Goal: Task Accomplishment & Management: Use online tool/utility

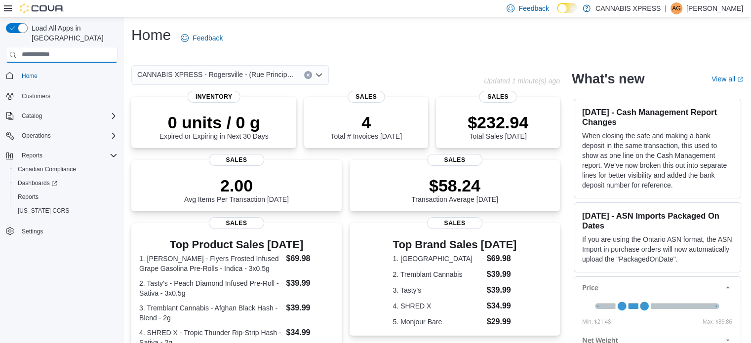
click at [17, 47] on input "search" at bounding box center [62, 55] width 112 height 16
click at [6, 10] on icon at bounding box center [8, 8] width 8 height 6
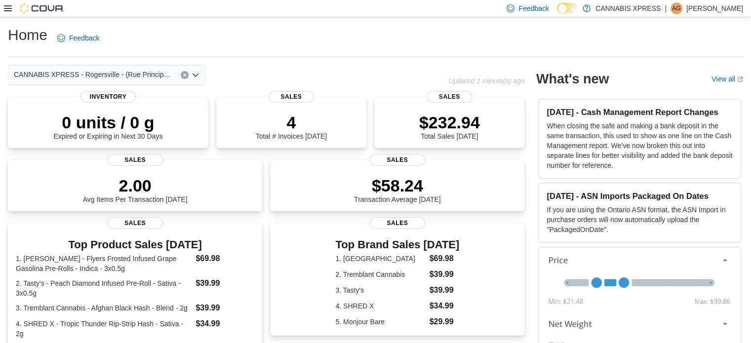
click at [8, 8] on icon at bounding box center [8, 8] width 8 height 6
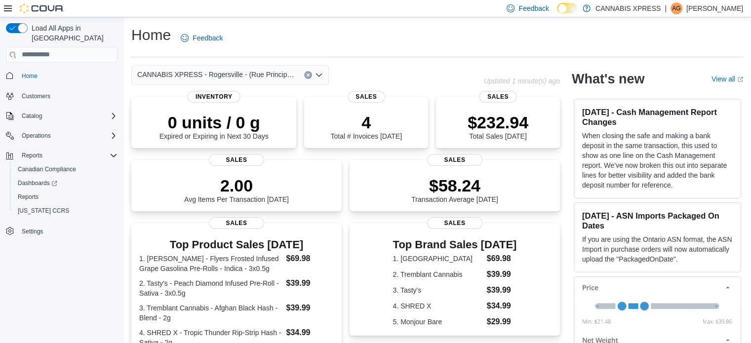
click at [64, 90] on span "Customers" at bounding box center [68, 96] width 100 height 12
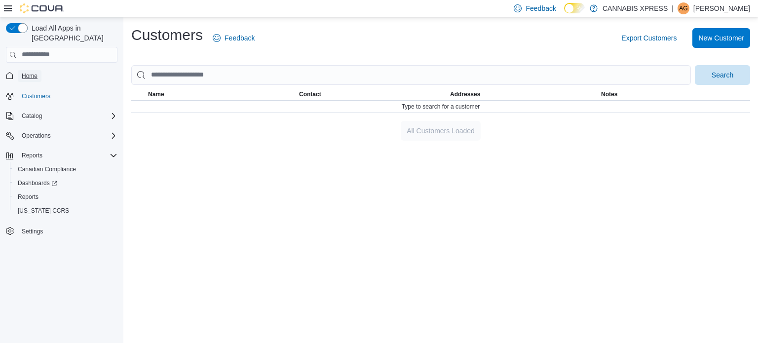
click at [38, 70] on link "Home" at bounding box center [30, 76] width 24 height 12
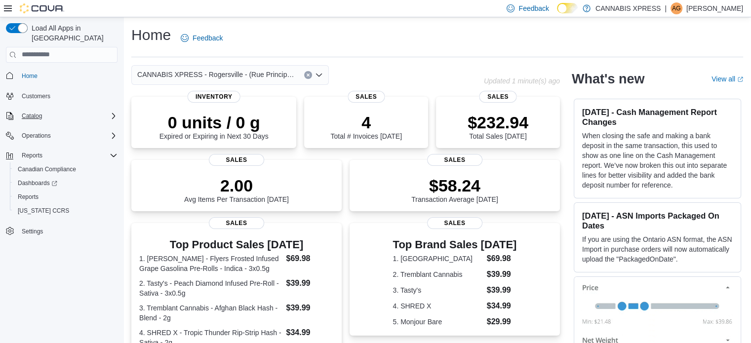
click at [111, 112] on icon "Complex example" at bounding box center [114, 116] width 8 height 8
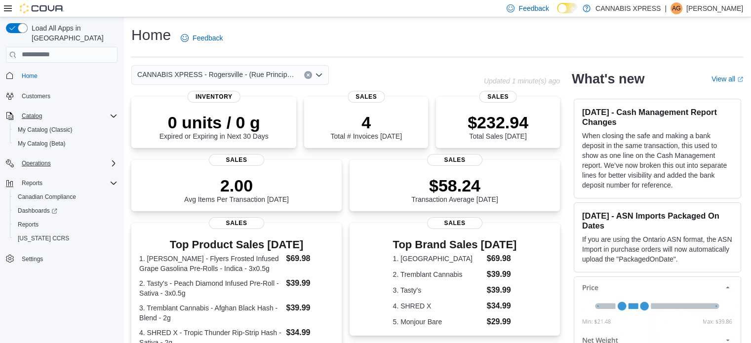
click at [114, 159] on icon "Complex example" at bounding box center [114, 163] width 8 height 8
click at [31, 234] on span "Reports" at bounding box center [28, 238] width 21 height 8
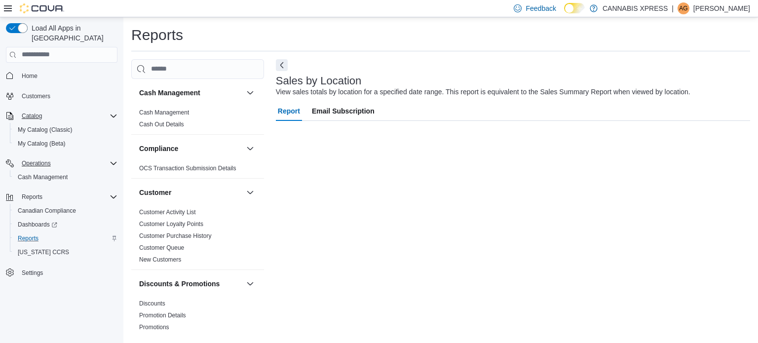
click at [114, 235] on icon "Complex example" at bounding box center [115, 238] width 6 height 6
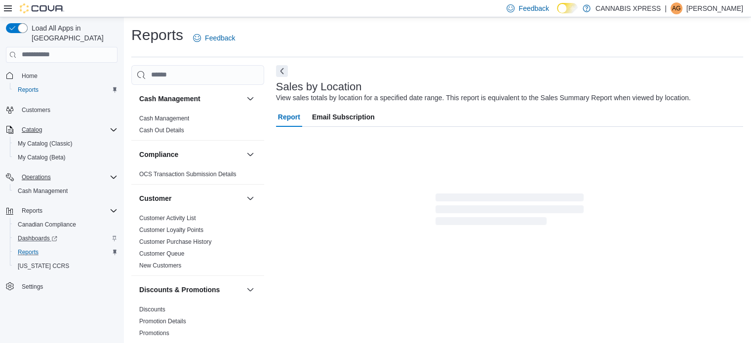
scroll to position [23, 0]
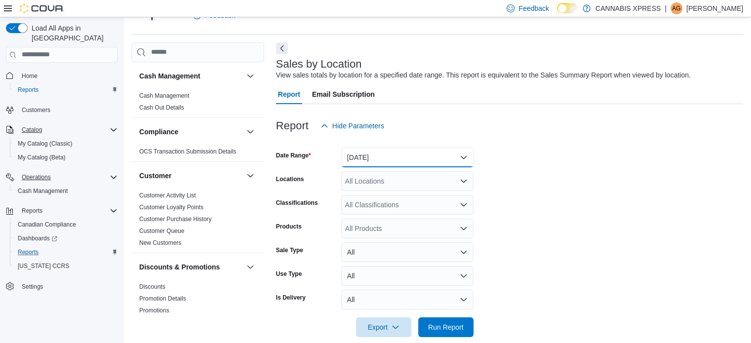
click at [451, 155] on button "[DATE]" at bounding box center [407, 158] width 132 height 20
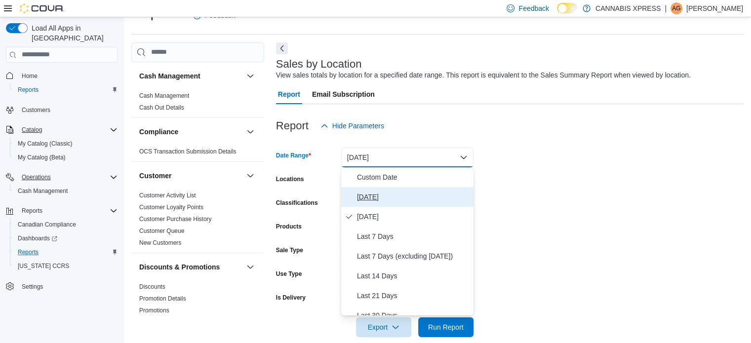
click at [363, 195] on span "[DATE]" at bounding box center [413, 197] width 113 height 12
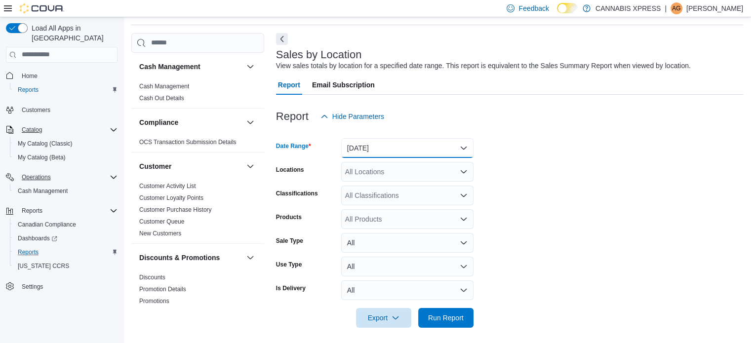
scroll to position [36, 0]
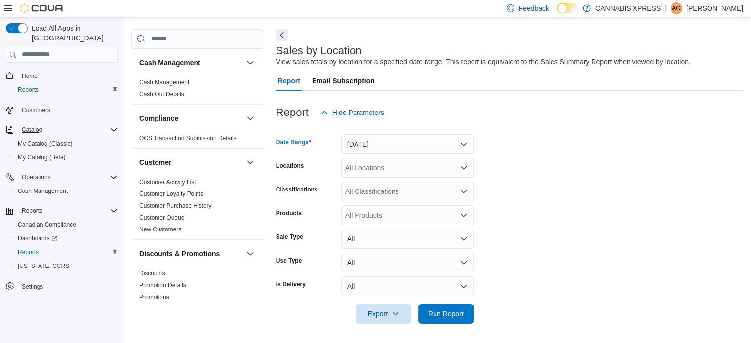
click at [421, 170] on div "All Locations" at bounding box center [407, 168] width 132 height 20
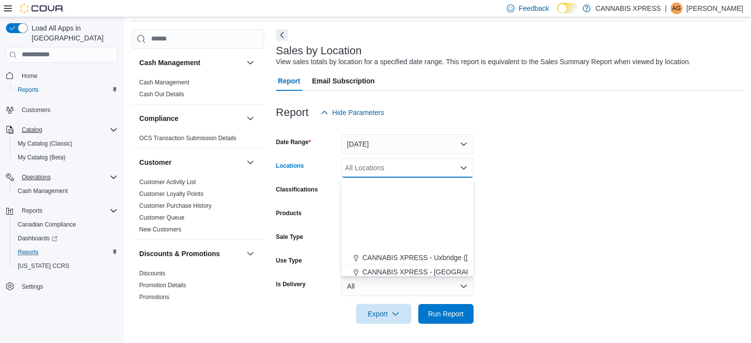
scroll to position [197, 0]
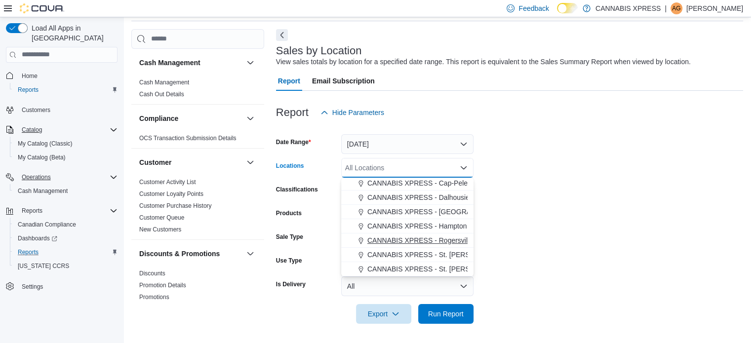
click at [432, 242] on span "CANNABIS XPRESS - Rogersville - (Rue Principale)" at bounding box center [447, 240] width 161 height 10
click at [528, 280] on form "Date Range [DATE] Locations CANNABIS XPRESS - [GEOGRAPHIC_DATA] - ([GEOGRAPHIC_…" at bounding box center [509, 222] width 467 height 201
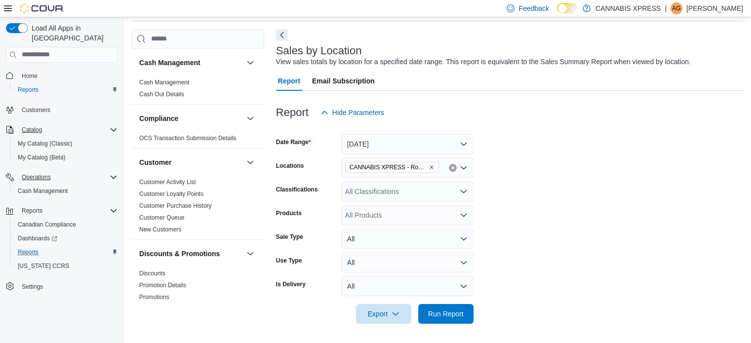
click at [445, 302] on div at bounding box center [509, 300] width 467 height 8
click at [451, 313] on span "Run Report" at bounding box center [446, 313] width 36 height 10
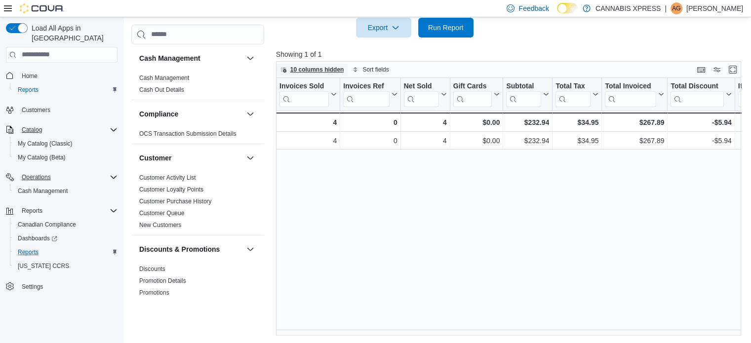
click at [304, 68] on span "10 columns hidden" at bounding box center [317, 70] width 54 height 8
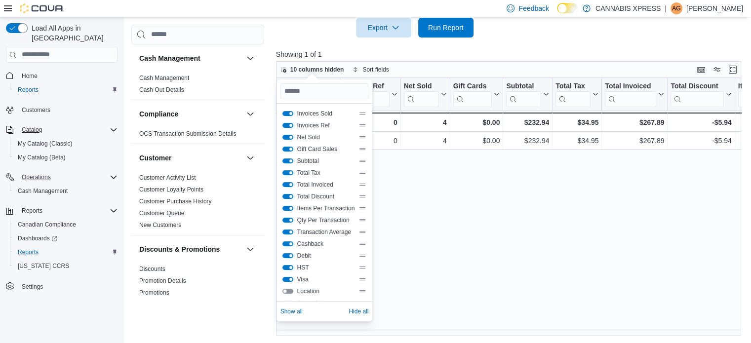
click at [452, 197] on div "Invoices Sold Click to view column header actions Invoices Ref Click to view co…" at bounding box center [511, 207] width 470 height 258
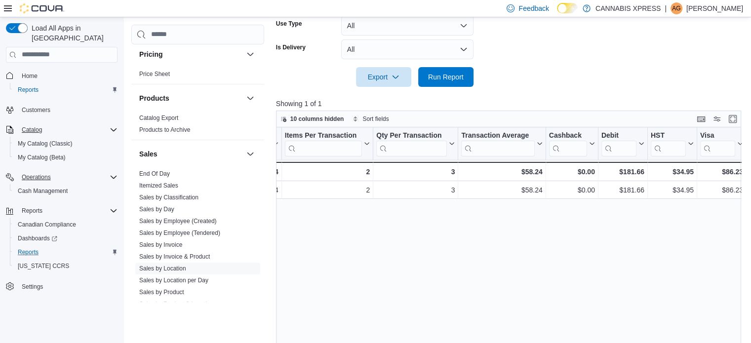
scroll to position [595, 0]
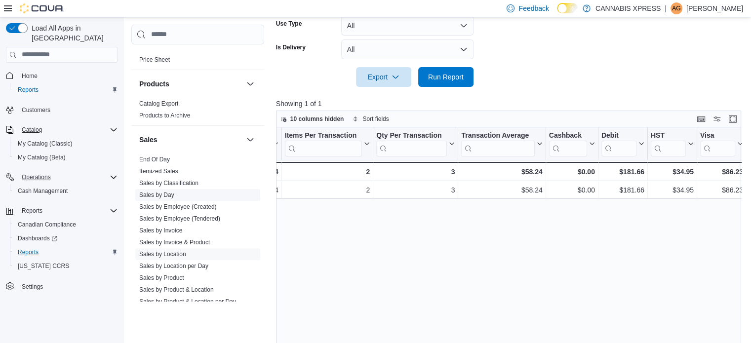
click at [162, 193] on link "Sales by Day" at bounding box center [156, 194] width 35 height 7
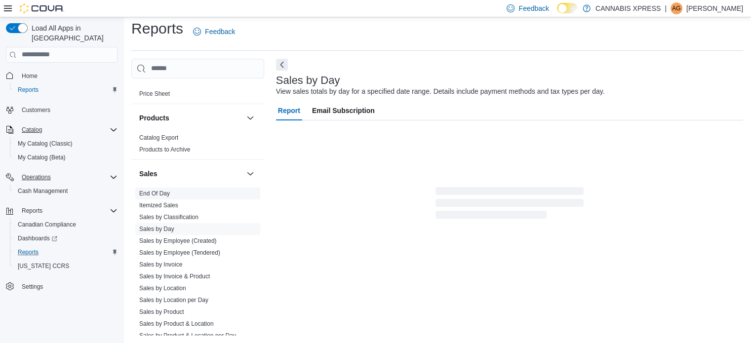
scroll to position [12, 0]
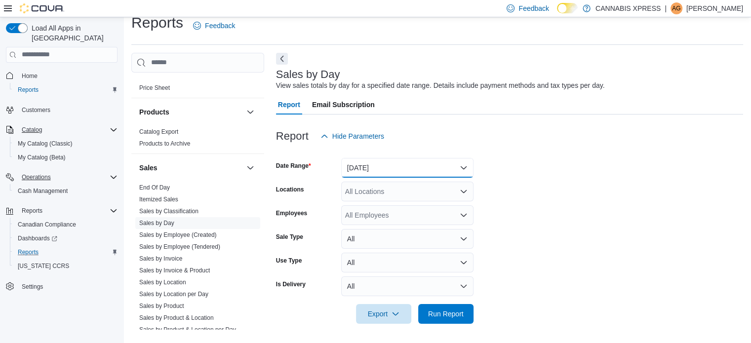
click at [466, 167] on button "[DATE]" at bounding box center [407, 168] width 132 height 20
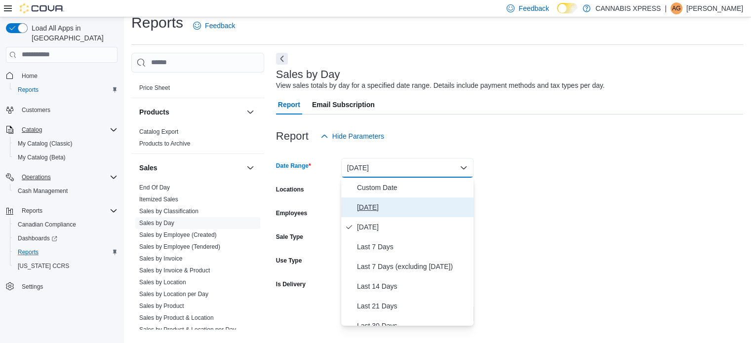
click at [365, 207] on span "[DATE]" at bounding box center [413, 207] width 113 height 12
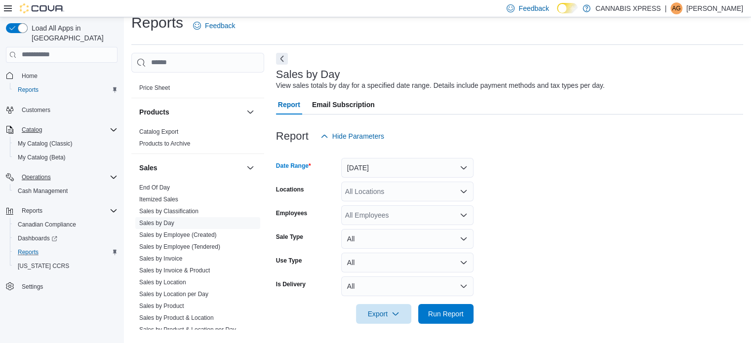
click at [462, 193] on icon "Open list of options" at bounding box center [463, 192] width 8 height 8
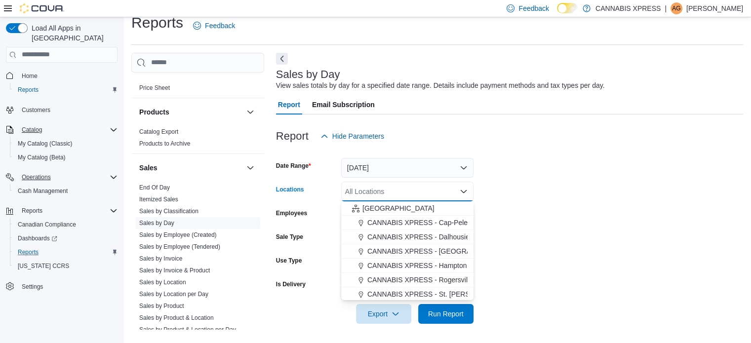
scroll to position [245, 0]
click at [423, 263] on span "CANNABIS XPRESS - Rogersville - (Rue Principale)" at bounding box center [447, 264] width 161 height 10
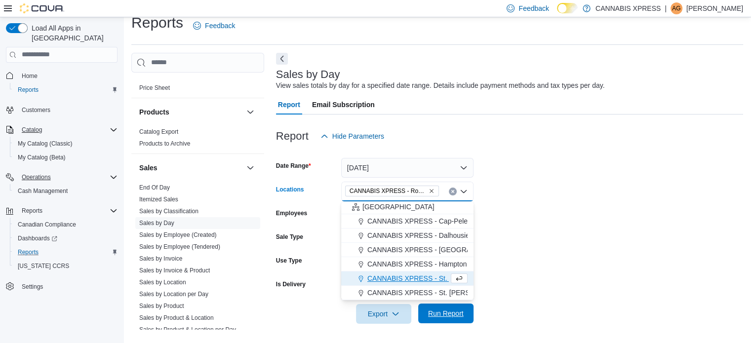
click at [454, 313] on span "Run Report" at bounding box center [446, 313] width 36 height 10
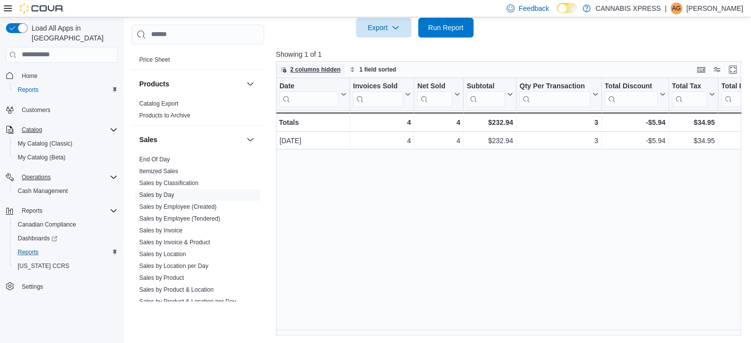
click at [318, 69] on span "2 columns hidden" at bounding box center [315, 70] width 50 height 8
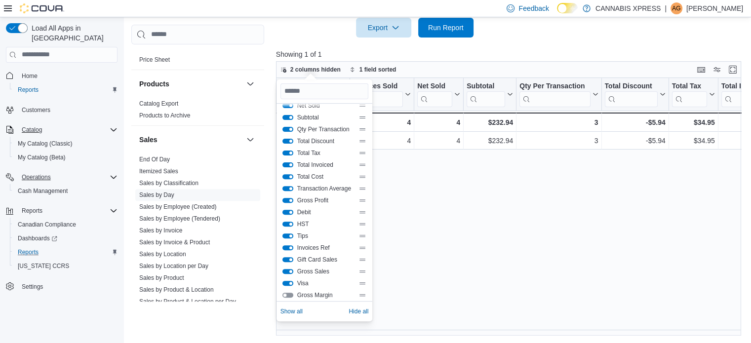
scroll to position [71, 0]
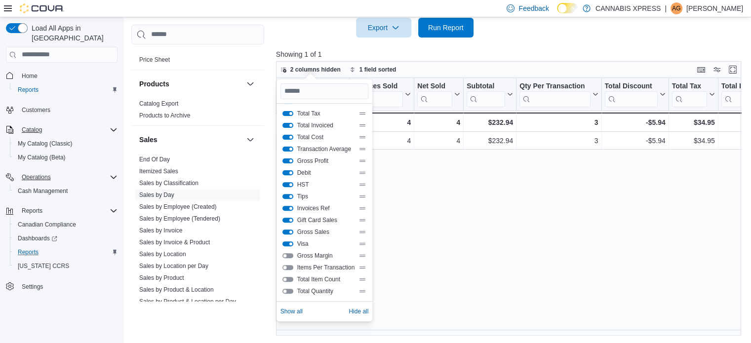
click at [288, 266] on button "Items Per Transaction" at bounding box center [287, 267] width 11 height 5
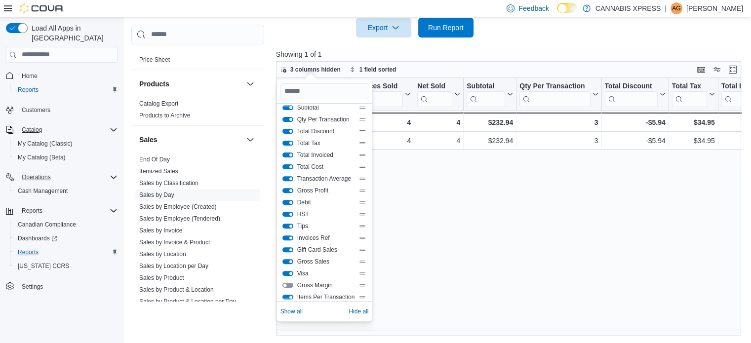
scroll to position [0, 0]
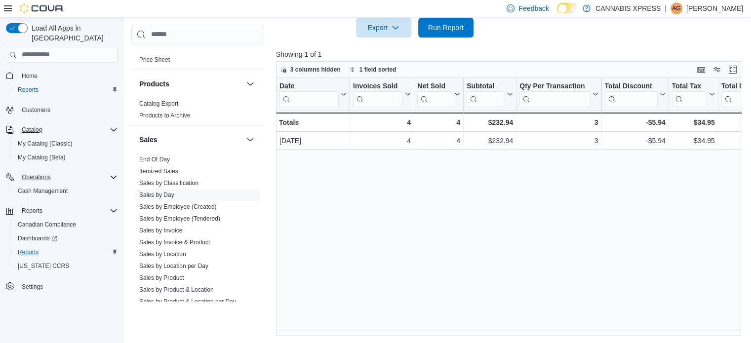
click at [447, 229] on div "Date Click to view column header actions Invoices Sold Click to view column hea…" at bounding box center [511, 207] width 470 height 258
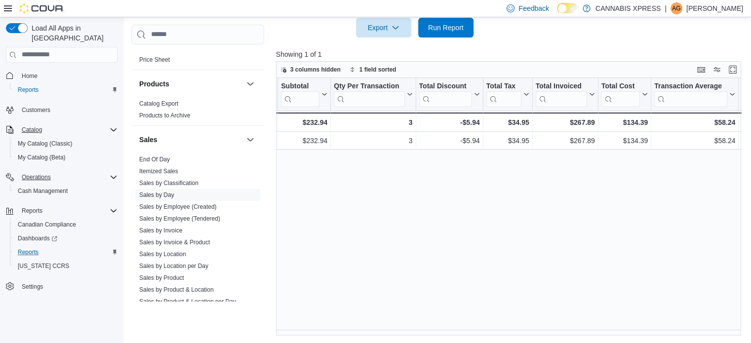
scroll to position [0, 178]
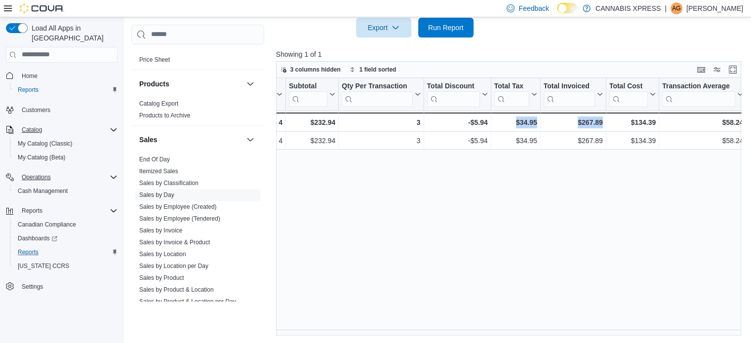
drag, startPoint x: 502, startPoint y: 329, endPoint x: 604, endPoint y: 337, distance: 102.0
click at [604, 337] on div "Reports Feedback Cash Management Cash Management Cash Out Details Compliance OC…" at bounding box center [438, 31] width 630 height 625
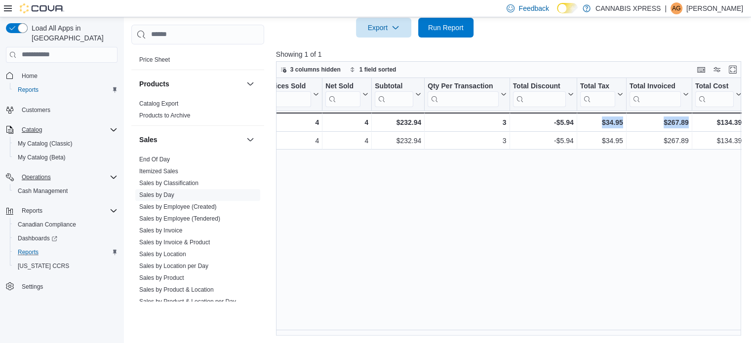
scroll to position [0, 0]
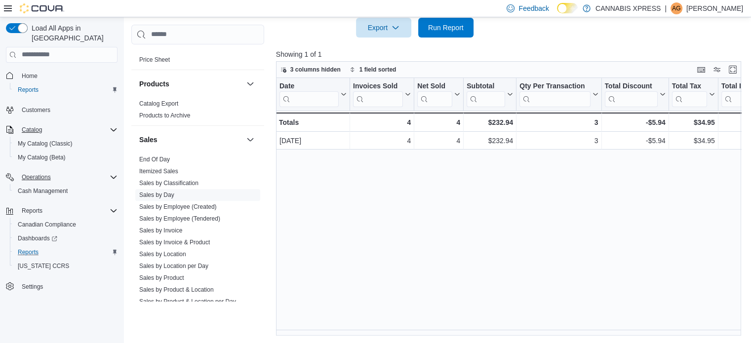
click at [324, 59] on div at bounding box center [511, 60] width 470 height 2
click at [329, 67] on span "3 columns hidden" at bounding box center [315, 70] width 50 height 8
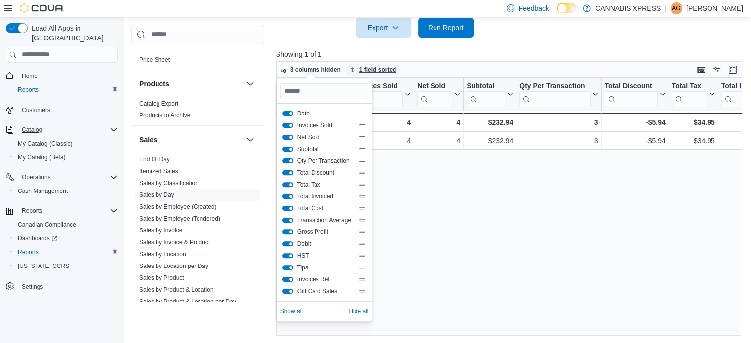
click at [367, 69] on span "1 field sorted" at bounding box center [377, 70] width 37 height 8
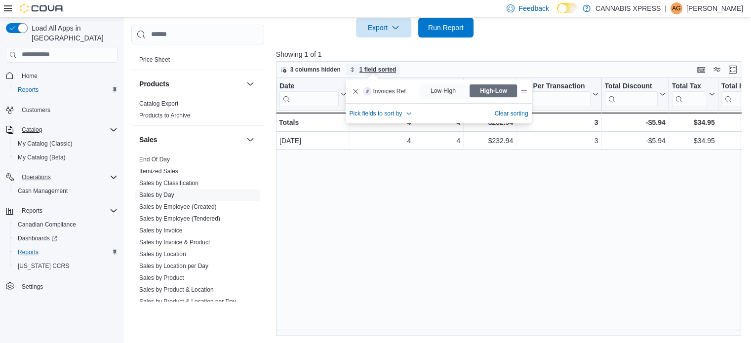
click at [370, 67] on span "1 field sorted" at bounding box center [377, 70] width 37 height 8
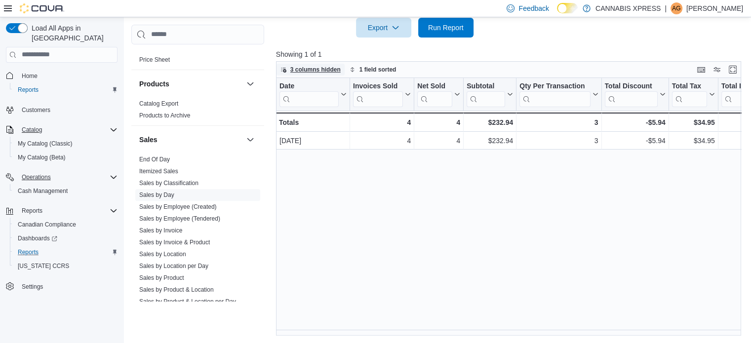
click at [332, 66] on span "3 columns hidden" at bounding box center [315, 70] width 50 height 8
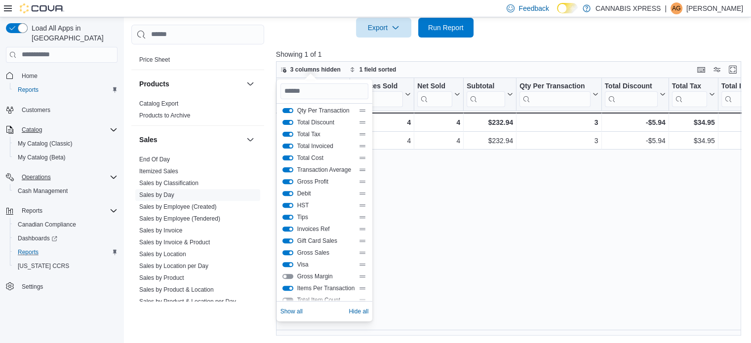
scroll to position [71, 0]
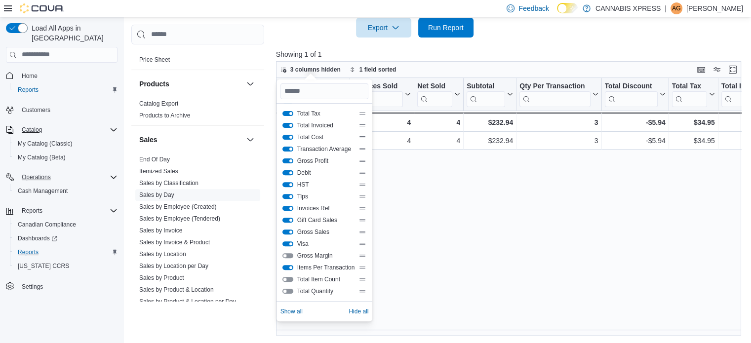
click at [505, 219] on div "Date Click to view column header actions Invoices Sold Click to view column hea…" at bounding box center [511, 207] width 470 height 258
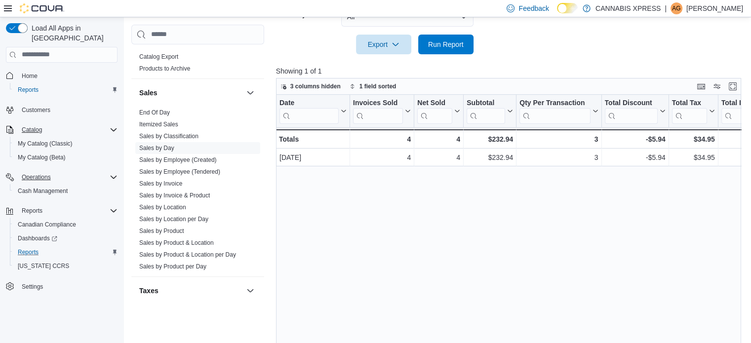
scroll to position [299, 0]
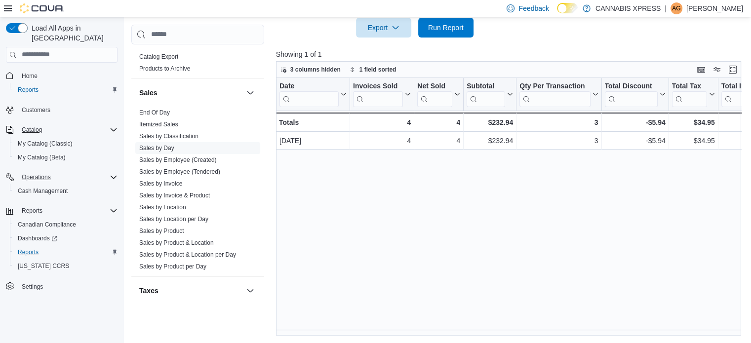
click at [477, 203] on div "Date Click to view column header actions Invoices Sold Click to view column hea…" at bounding box center [511, 207] width 470 height 258
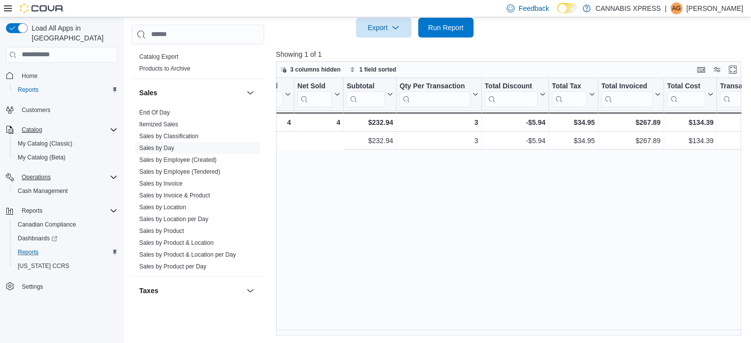
scroll to position [0, 0]
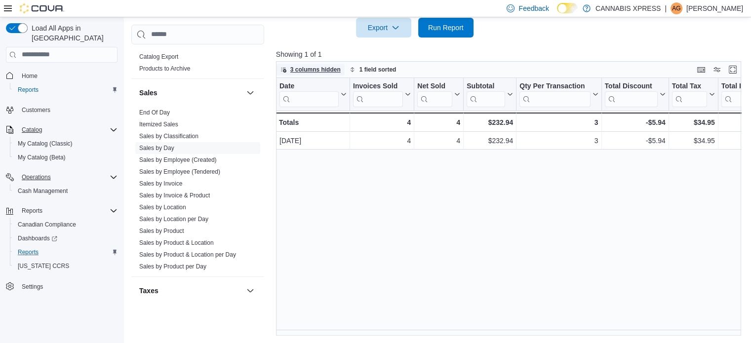
click at [324, 68] on span "3 columns hidden" at bounding box center [315, 70] width 50 height 8
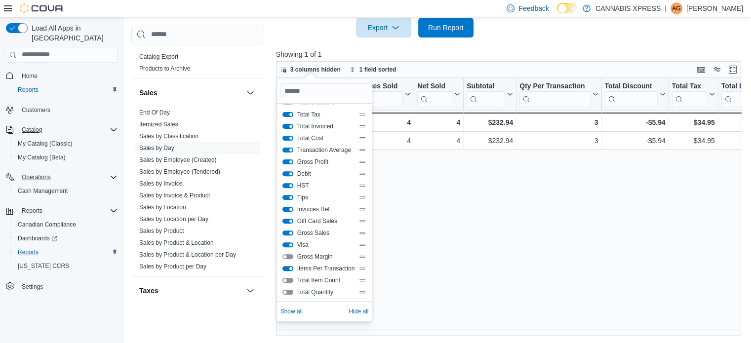
scroll to position [71, 0]
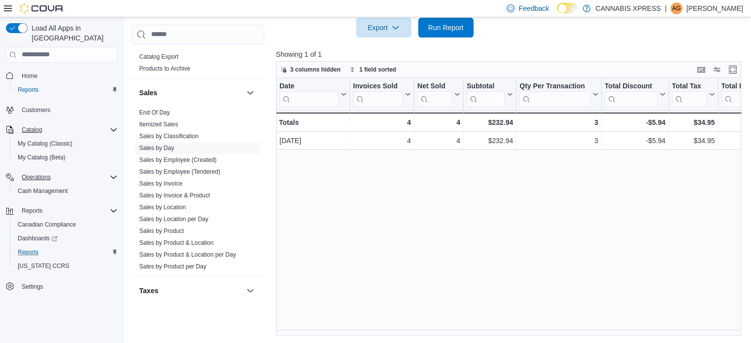
click at [538, 164] on div "Date Click to view column header actions Invoices Sold Click to view column hea…" at bounding box center [511, 207] width 470 height 258
click at [722, 70] on button "Display options" at bounding box center [717, 69] width 12 height 12
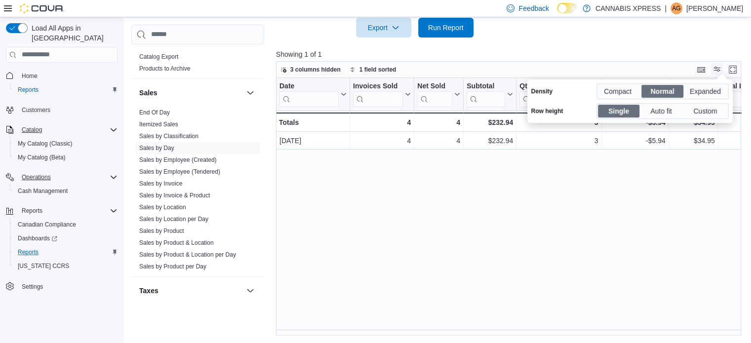
click at [722, 70] on button "Display options" at bounding box center [717, 69] width 12 height 12
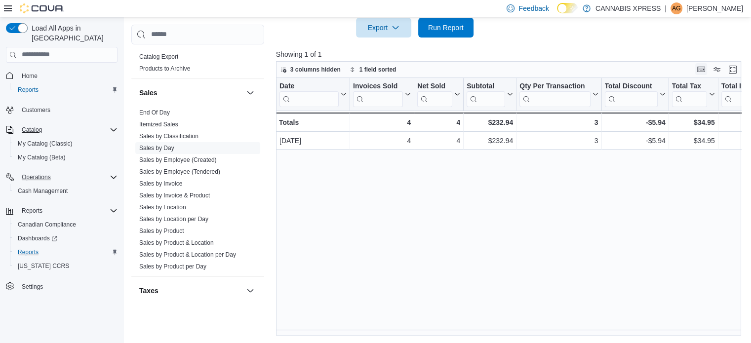
click at [705, 67] on button "Keyboard shortcuts" at bounding box center [701, 69] width 12 height 12
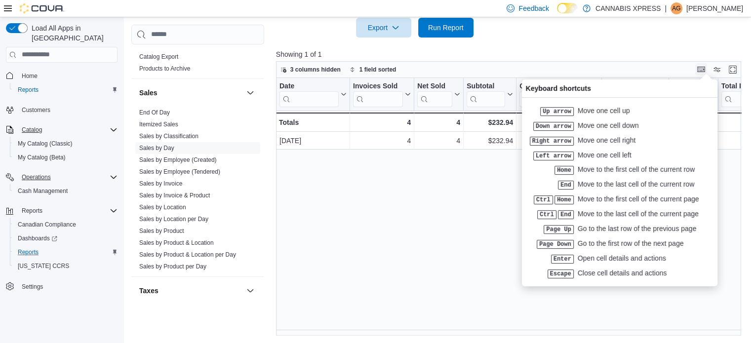
click at [705, 67] on button "Keyboard shortcuts" at bounding box center [701, 69] width 12 height 12
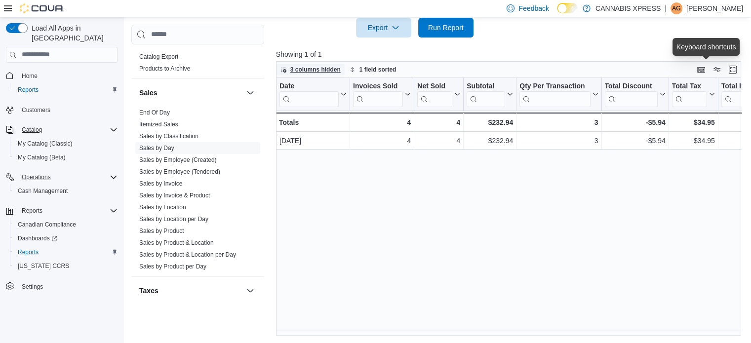
click at [284, 68] on icon "button" at bounding box center [283, 70] width 6 height 6
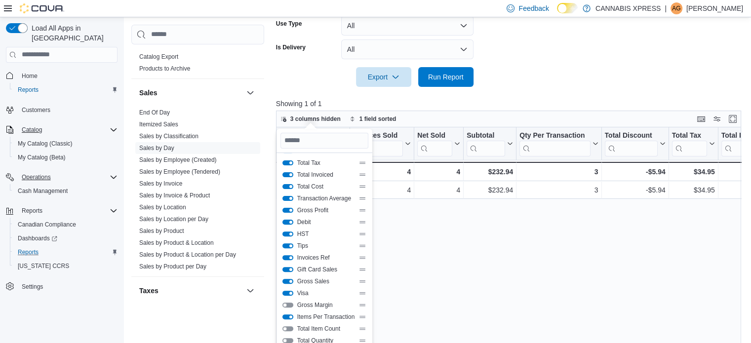
scroll to position [299, 0]
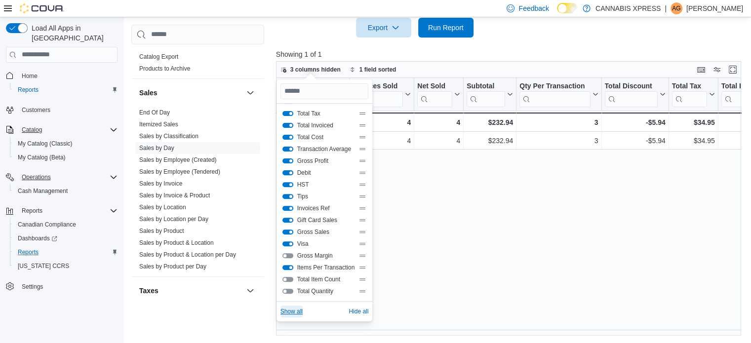
click at [295, 308] on span "Show all" at bounding box center [291, 311] width 22 height 8
click at [296, 307] on span "Show all" at bounding box center [291, 311] width 22 height 8
click at [292, 293] on button "Total Quantity" at bounding box center [287, 291] width 11 height 5
click at [286, 277] on button "Total Item Count" at bounding box center [287, 279] width 11 height 5
click at [288, 256] on button "Gross Margin" at bounding box center [287, 255] width 11 height 5
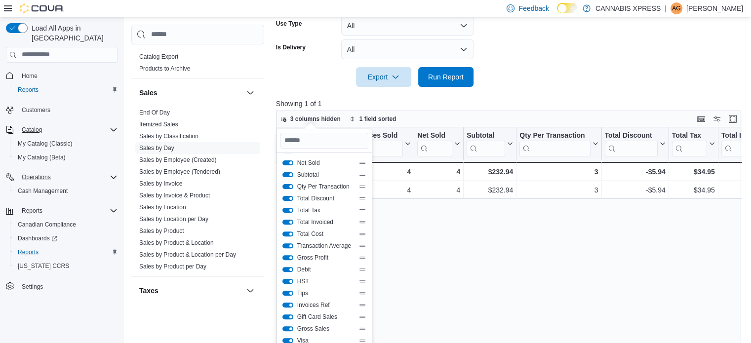
scroll to position [0, 0]
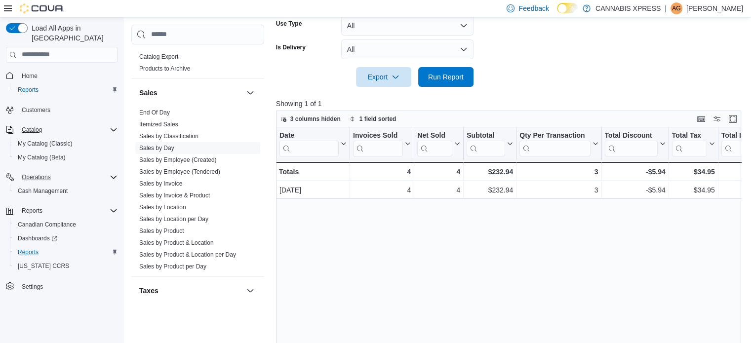
drag, startPoint x: 405, startPoint y: 242, endPoint x: 401, endPoint y: 228, distance: 13.8
click at [401, 228] on div "Date Click to view column header actions Invoices Sold Click to view column hea…" at bounding box center [511, 256] width 470 height 258
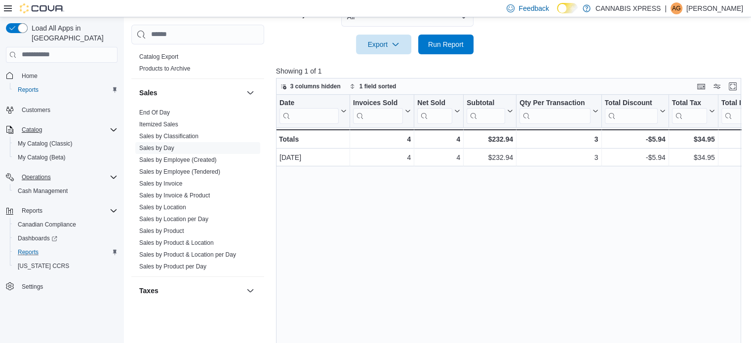
scroll to position [299, 0]
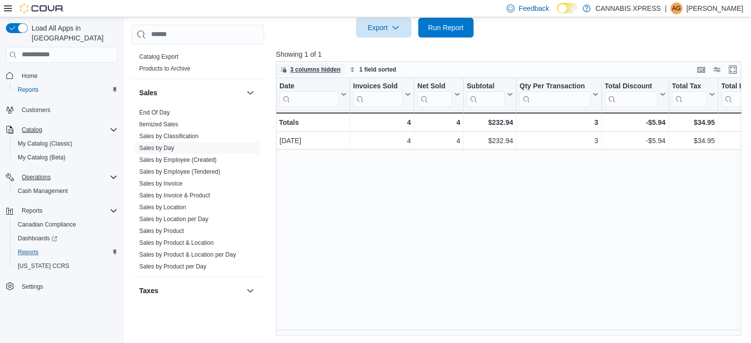
click at [324, 68] on span "3 columns hidden" at bounding box center [315, 70] width 50 height 8
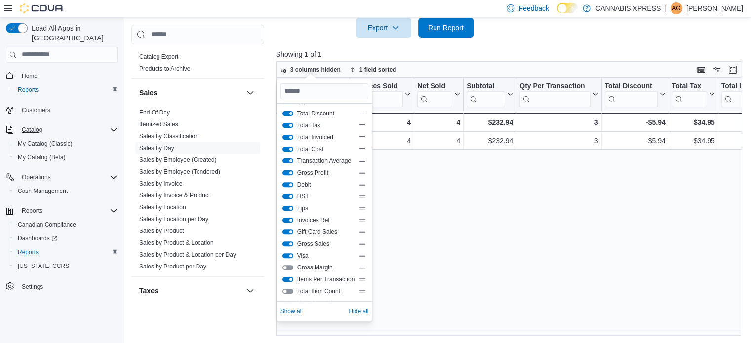
scroll to position [71, 0]
drag, startPoint x: 472, startPoint y: 230, endPoint x: 469, endPoint y: 272, distance: 41.5
click at [472, 229] on div "Date Click to view column header actions Invoices Sold Click to view column hea…" at bounding box center [511, 207] width 470 height 258
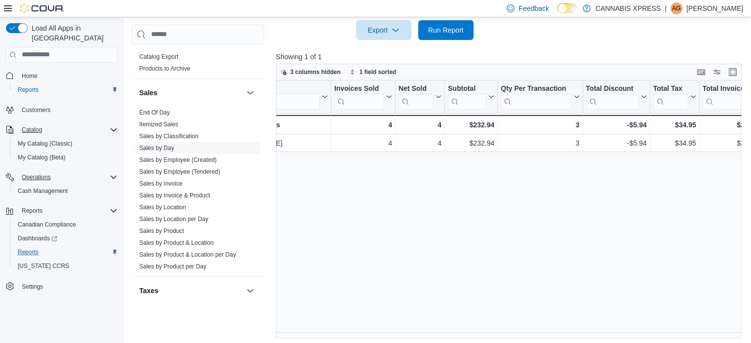
scroll to position [0, 0]
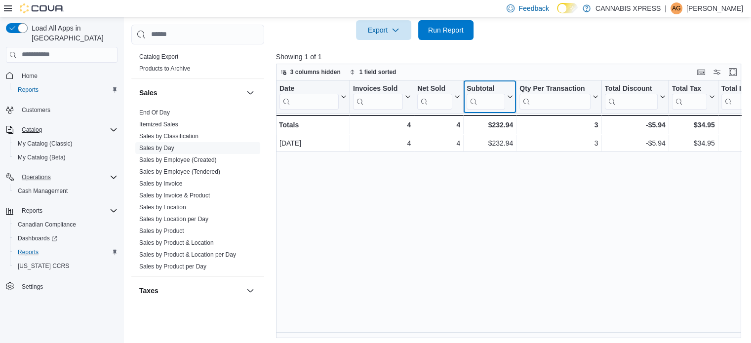
click at [509, 96] on icon at bounding box center [509, 97] width 8 height 6
click at [312, 73] on span "3 columns hidden" at bounding box center [315, 72] width 50 height 8
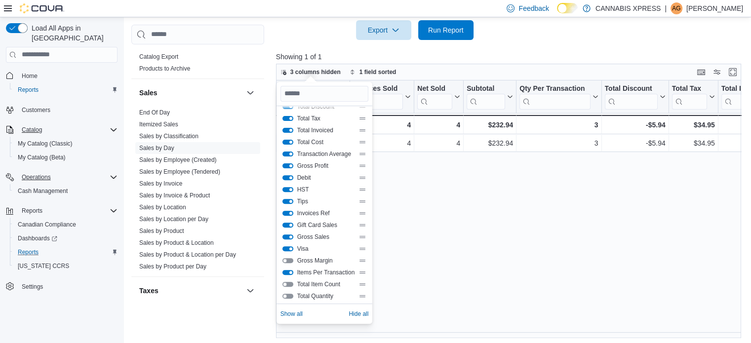
scroll to position [71, 0]
click at [426, 234] on div "Date Click to view column header actions Invoices Sold Click to view column hea…" at bounding box center [511, 209] width 470 height 258
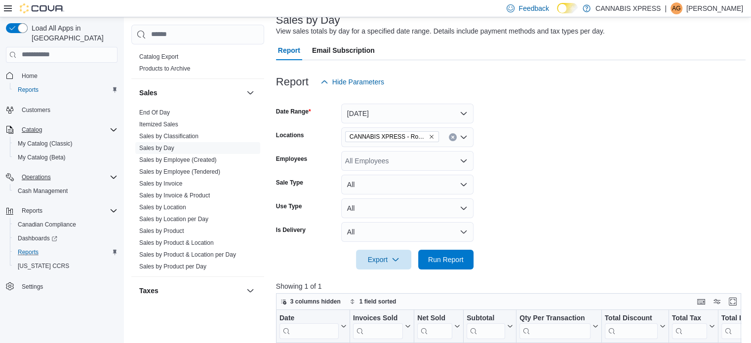
scroll to position [49, 0]
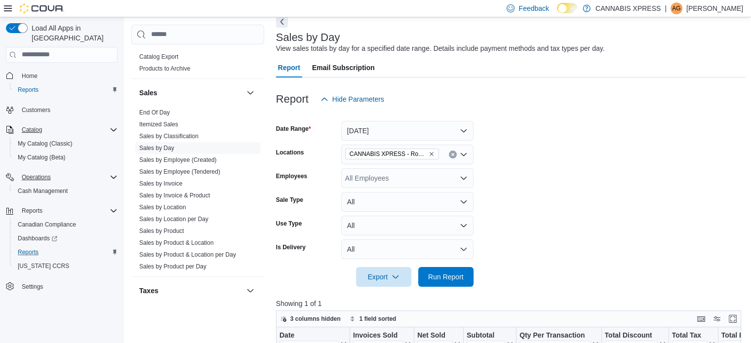
click at [316, 69] on span "Email Subscription" at bounding box center [343, 68] width 63 height 20
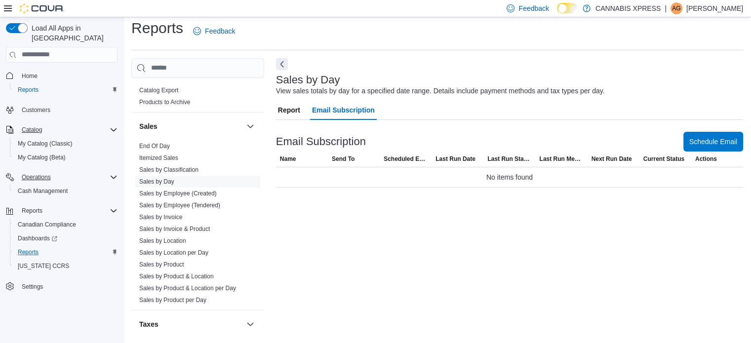
scroll to position [6, 0]
click at [286, 109] on span "Report" at bounding box center [289, 111] width 22 height 20
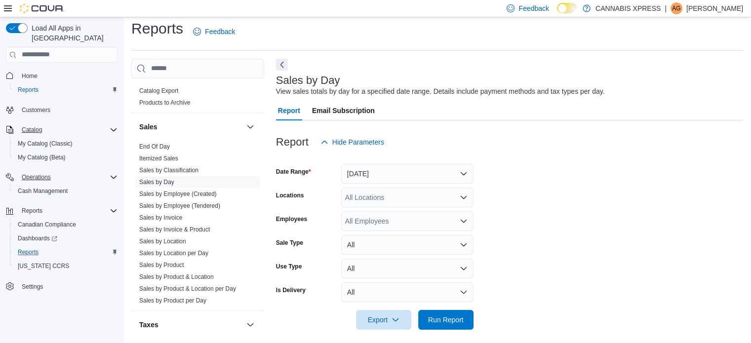
scroll to position [12, 0]
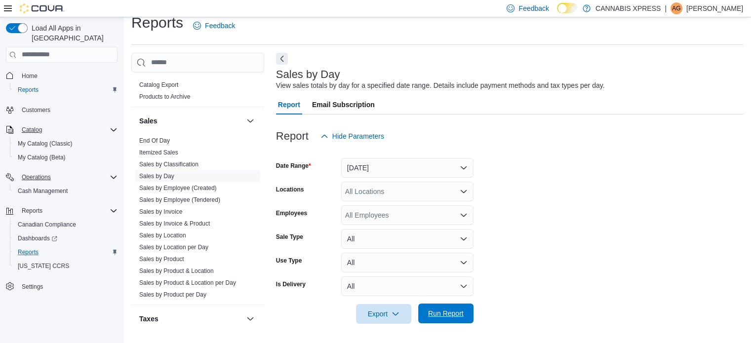
click at [444, 312] on span "Run Report" at bounding box center [446, 313] width 36 height 10
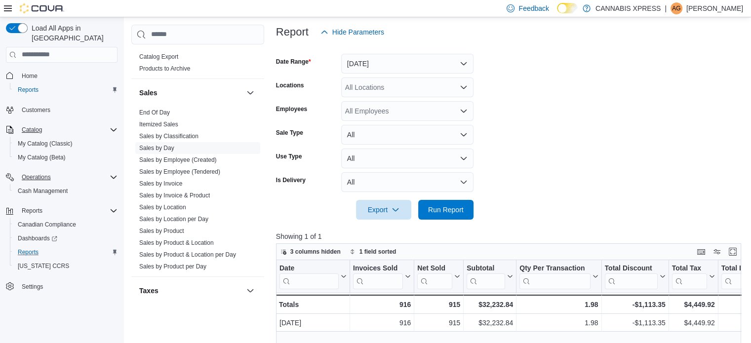
scroll to position [101, 0]
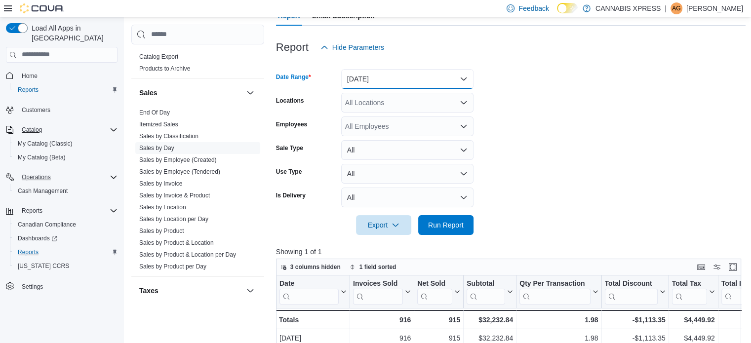
click at [460, 77] on button "[DATE]" at bounding box center [407, 79] width 132 height 20
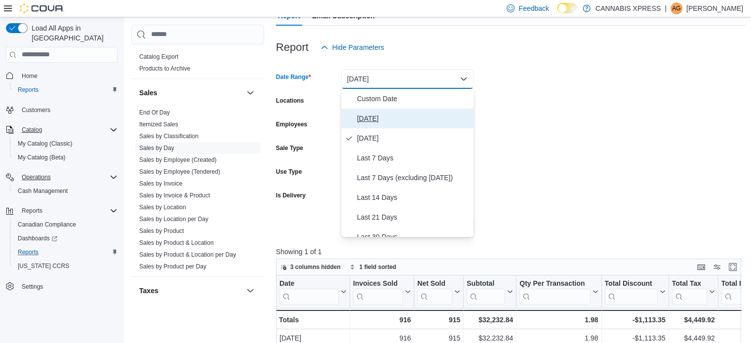
click at [368, 118] on span "[DATE]" at bounding box center [413, 119] width 113 height 12
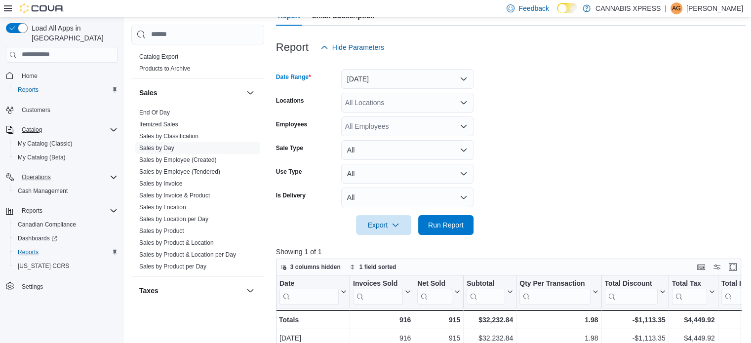
click at [466, 102] on icon "Open list of options" at bounding box center [463, 103] width 8 height 8
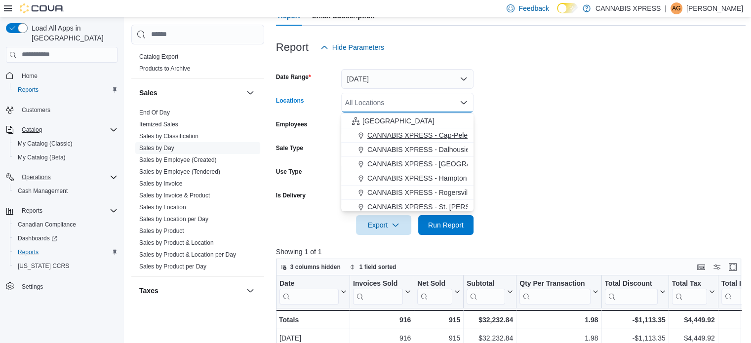
scroll to position [245, 0]
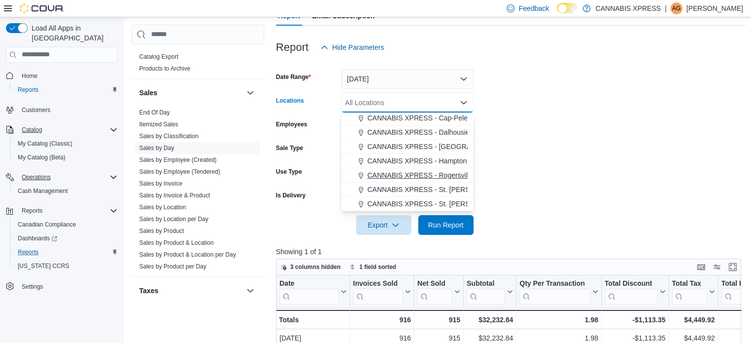
click at [420, 171] on span "CANNABIS XPRESS - Rogersville - (Rue Principale)" at bounding box center [447, 175] width 161 height 10
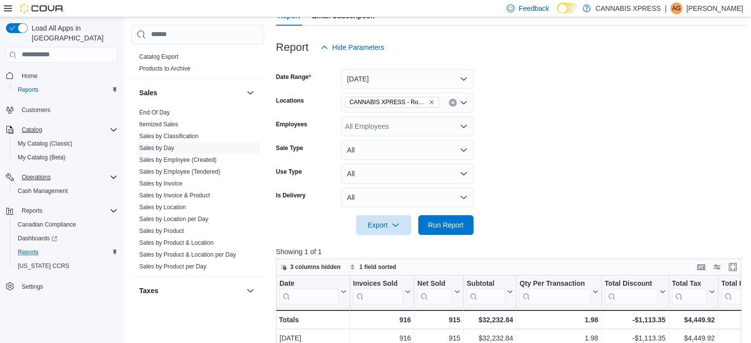
click at [523, 221] on form "Date Range [DATE] Locations CANNABIS XPRESS - [GEOGRAPHIC_DATA] - ([GEOGRAPHIC_…" at bounding box center [511, 146] width 470 height 178
click at [460, 223] on span "Run Report" at bounding box center [446, 225] width 36 height 10
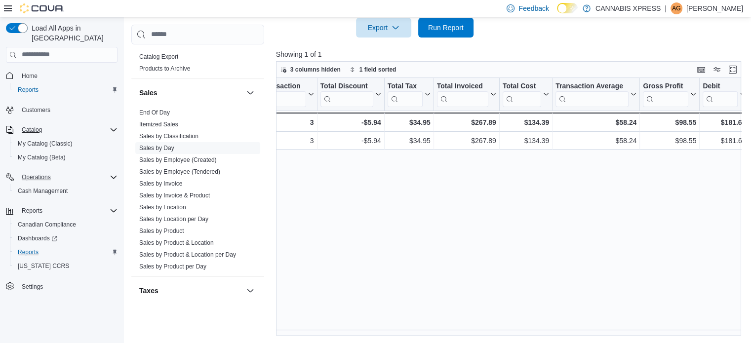
scroll to position [0, 393]
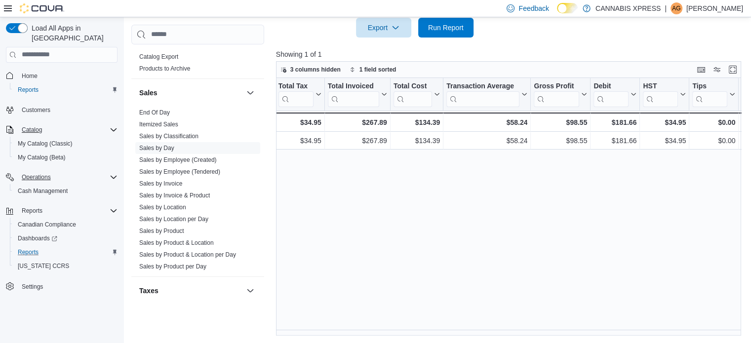
click at [601, 294] on div "Date Click to view column header actions Invoices Sold Click to view column hea…" at bounding box center [511, 207] width 470 height 258
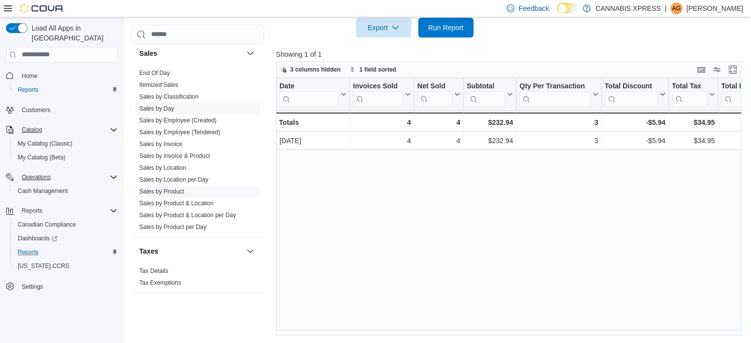
scroll to position [632, 0]
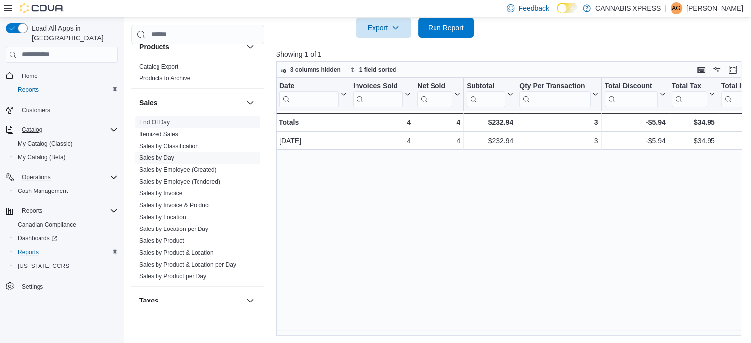
click at [162, 122] on link "End Of Day" at bounding box center [154, 122] width 31 height 7
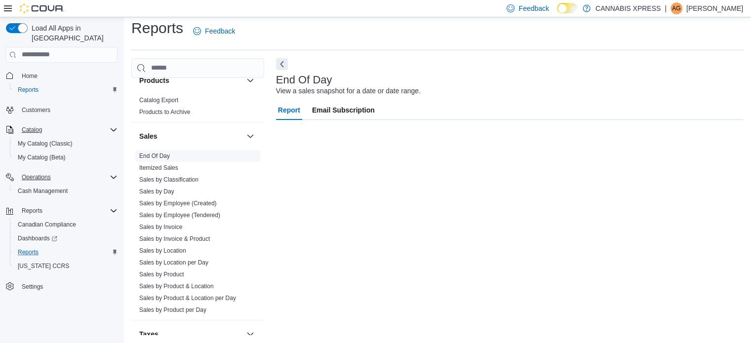
scroll to position [6, 0]
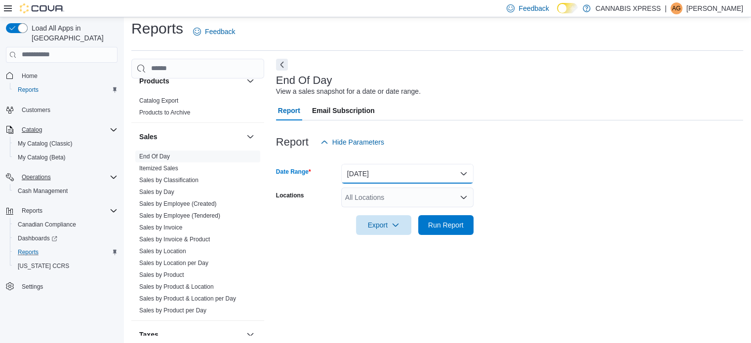
click at [415, 173] on button "[DATE]" at bounding box center [407, 174] width 132 height 20
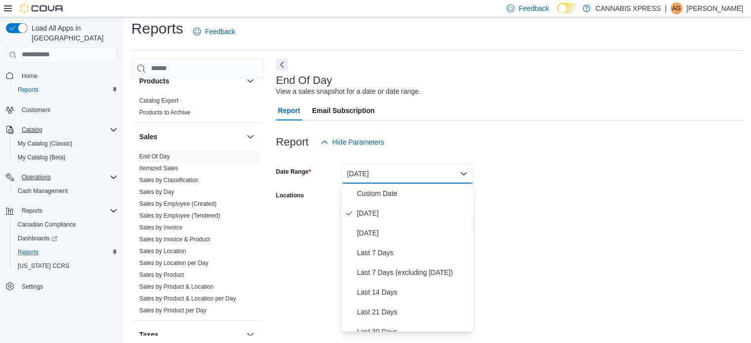
click at [410, 139] on div "Report Hide Parameters" at bounding box center [509, 142] width 467 height 20
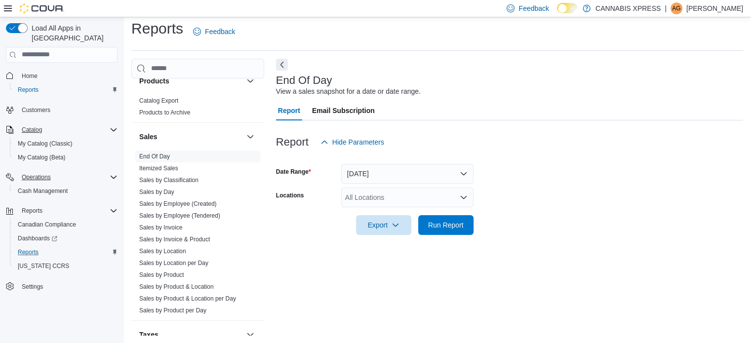
click at [435, 203] on div "All Locations" at bounding box center [407, 198] width 132 height 20
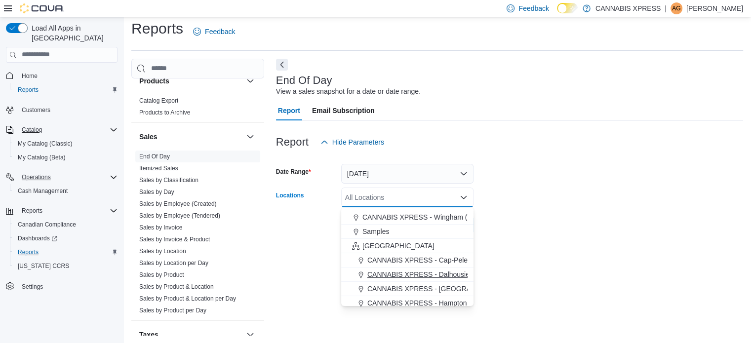
scroll to position [245, 0]
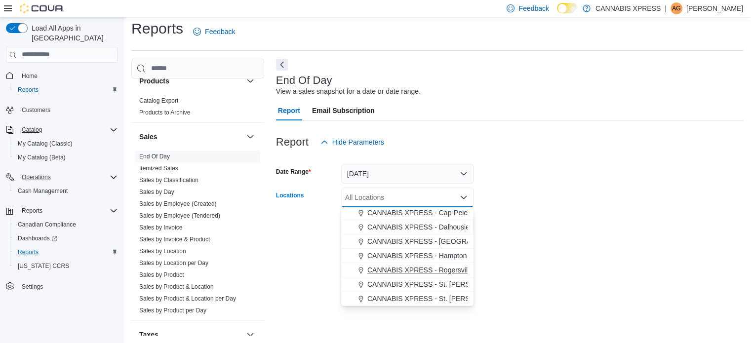
click at [439, 265] on span "CANNABIS XPRESS - Rogersville - (Rue Principale)" at bounding box center [447, 270] width 161 height 10
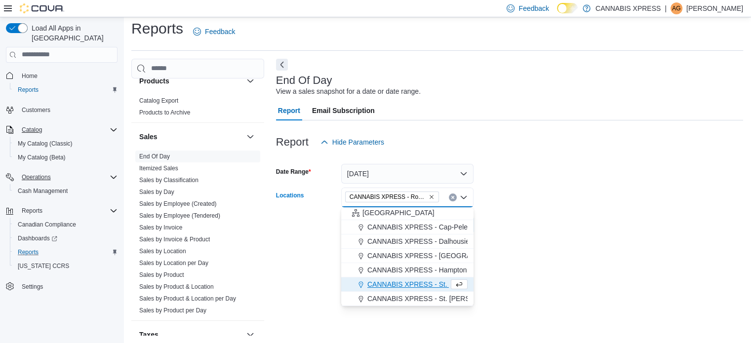
scroll to position [230, 0]
click at [529, 228] on form "Date Range [DATE] Locations CANNABIS XPRESS - [GEOGRAPHIC_DATA] - ([GEOGRAPHIC_…" at bounding box center [509, 193] width 467 height 83
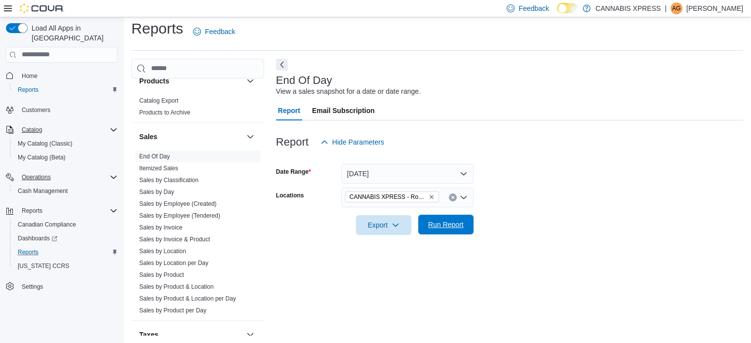
click at [462, 219] on span "Run Report" at bounding box center [445, 225] width 43 height 20
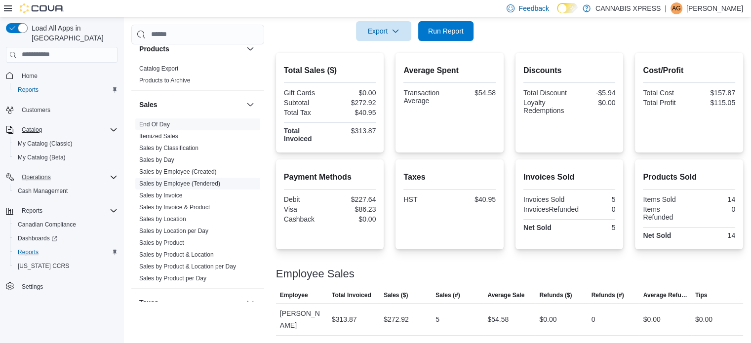
scroll to position [632, 0]
click at [165, 154] on link "Sales by Day" at bounding box center [156, 157] width 35 height 7
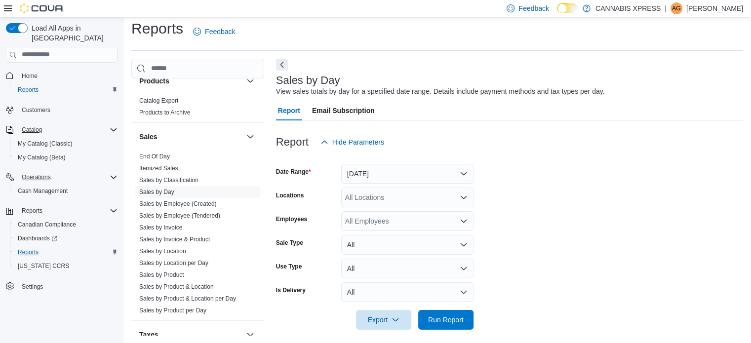
scroll to position [12, 0]
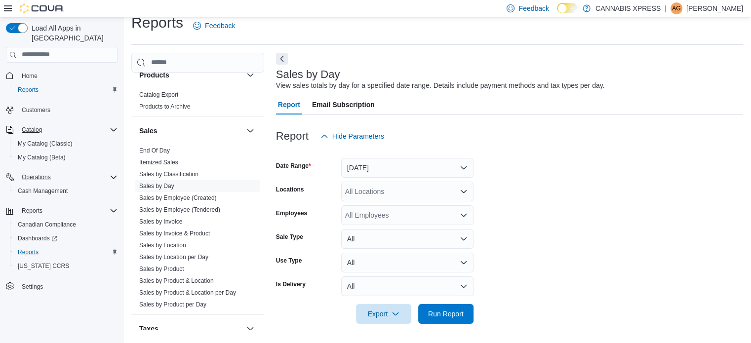
click at [449, 193] on div "All Locations" at bounding box center [407, 192] width 132 height 20
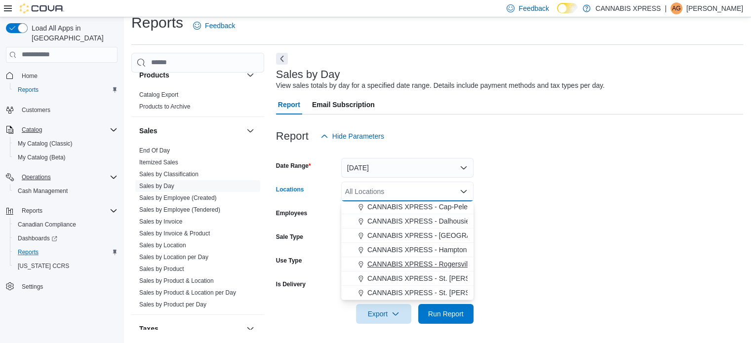
click at [420, 259] on span "CANNABIS XPRESS - Rogersville - (Rue Principale)" at bounding box center [447, 264] width 161 height 10
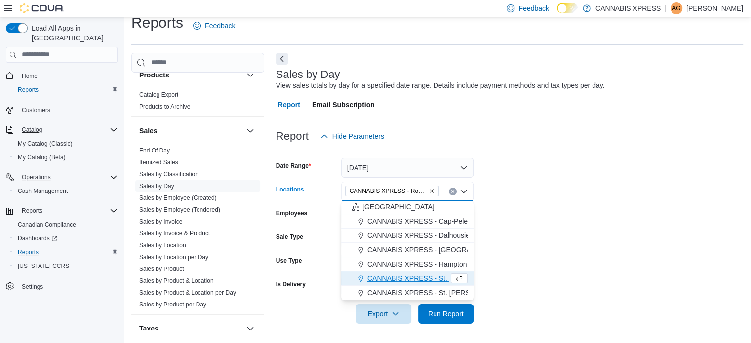
click at [513, 228] on form "Date Range [DATE] Locations CANNABIS XPRESS - [GEOGRAPHIC_DATA] - ([GEOGRAPHIC_…" at bounding box center [509, 235] width 467 height 178
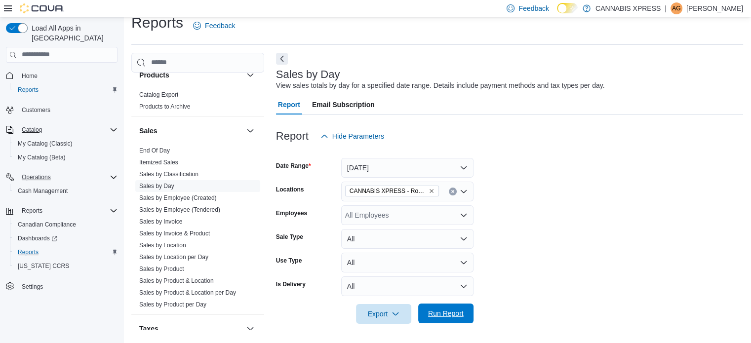
click at [456, 312] on span "Run Report" at bounding box center [446, 313] width 36 height 10
click at [456, 162] on button "[DATE]" at bounding box center [407, 168] width 132 height 20
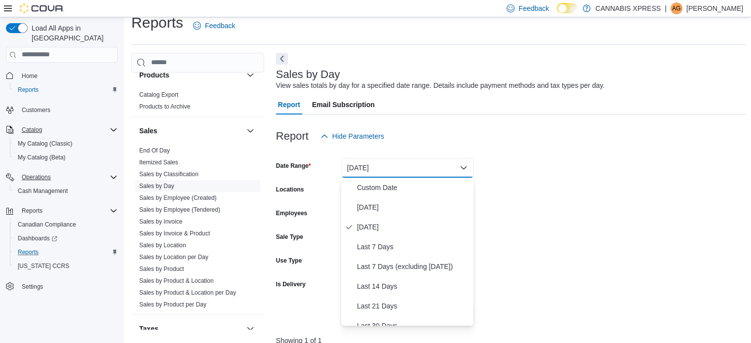
click at [533, 190] on form "Date Range [DATE] Locations CANNABIS XPRESS - [GEOGRAPHIC_DATA] - ([GEOGRAPHIC_…" at bounding box center [511, 235] width 470 height 178
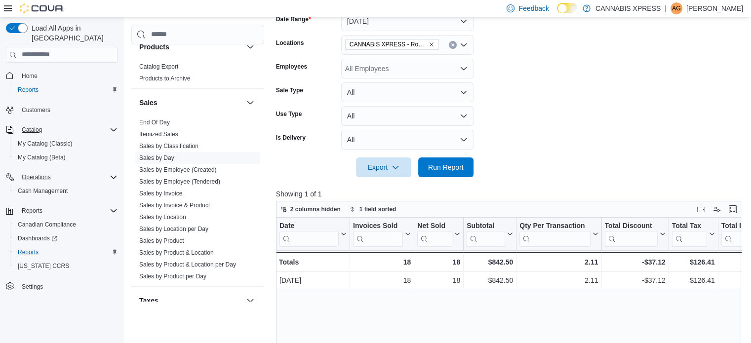
scroll to position [101, 0]
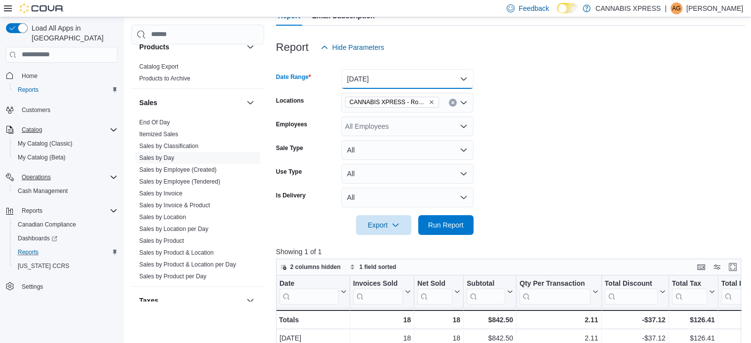
click at [459, 82] on button "[DATE]" at bounding box center [407, 79] width 132 height 20
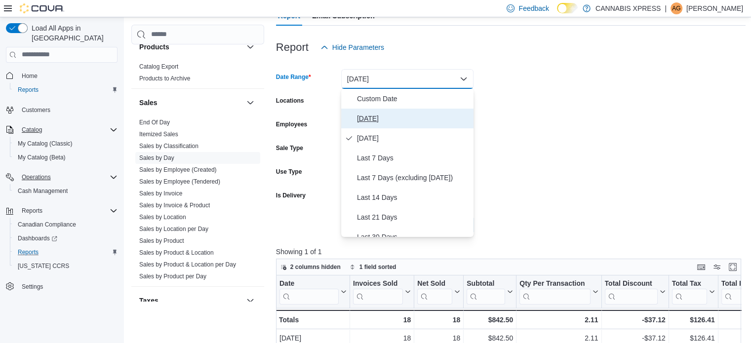
click at [360, 117] on span "[DATE]" at bounding box center [413, 119] width 113 height 12
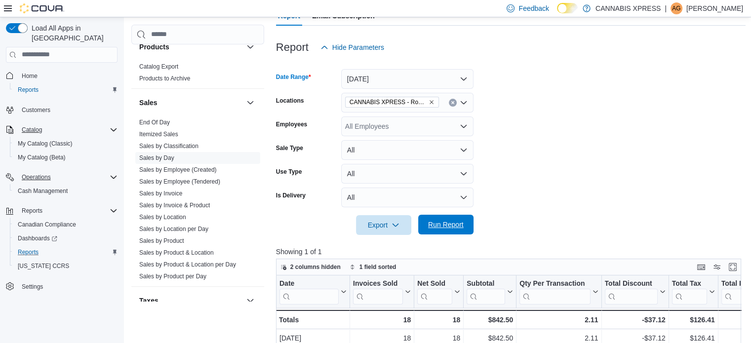
click at [434, 228] on span "Run Report" at bounding box center [445, 225] width 43 height 20
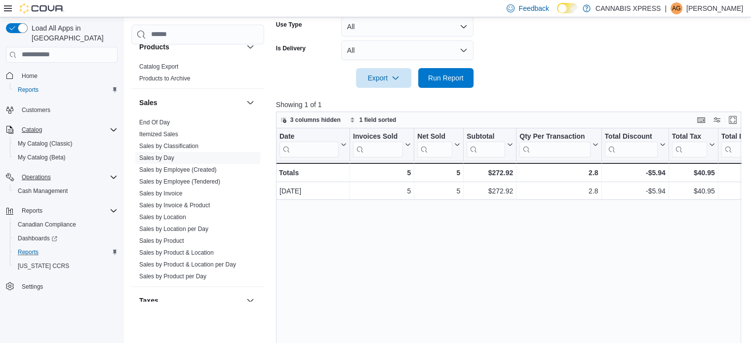
scroll to position [200, 0]
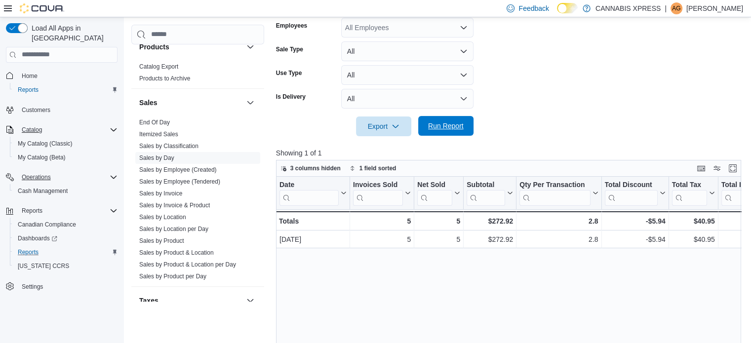
click at [452, 125] on span "Run Report" at bounding box center [446, 126] width 36 height 10
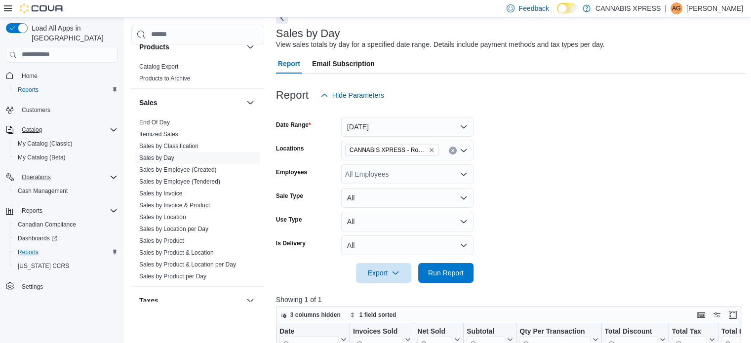
scroll to position [52, 0]
click at [504, 77] on div at bounding box center [511, 81] width 470 height 12
click at [543, 118] on form "Date Range [DATE] Locations CANNABIS XPRESS - [GEOGRAPHIC_DATA] - ([GEOGRAPHIC_…" at bounding box center [511, 196] width 470 height 178
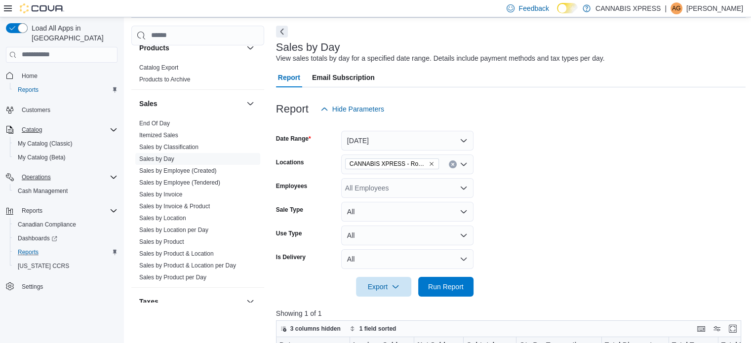
scroll to position [99, 0]
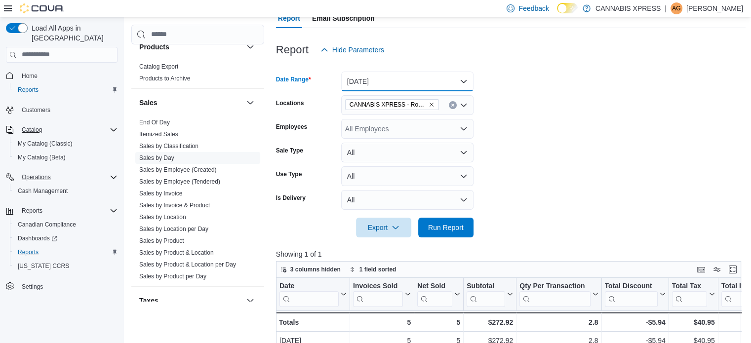
click at [464, 82] on button "[DATE]" at bounding box center [407, 82] width 132 height 20
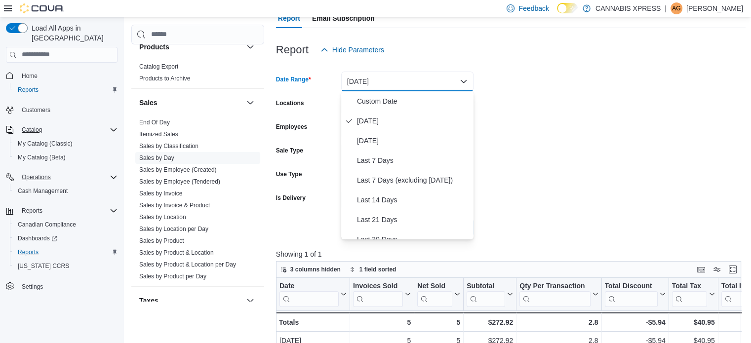
click at [500, 86] on form "Date Range [DATE] Locations CANNABIS XPRESS - [GEOGRAPHIC_DATA] - ([GEOGRAPHIC_…" at bounding box center [511, 149] width 470 height 178
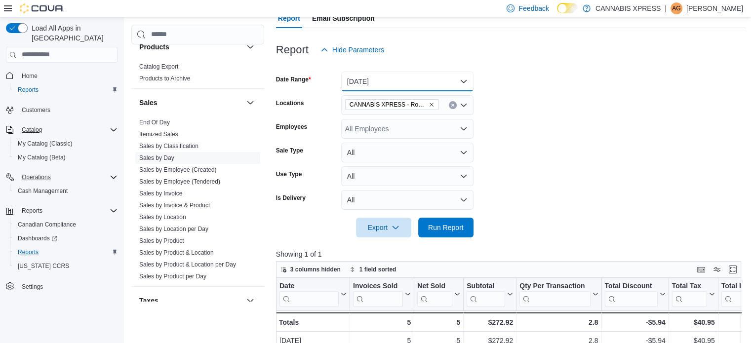
click at [460, 78] on button "[DATE]" at bounding box center [407, 82] width 132 height 20
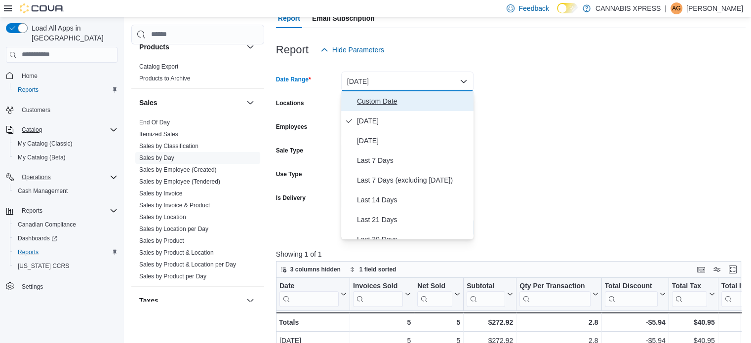
click at [401, 101] on span "Custom Date" at bounding box center [413, 101] width 113 height 12
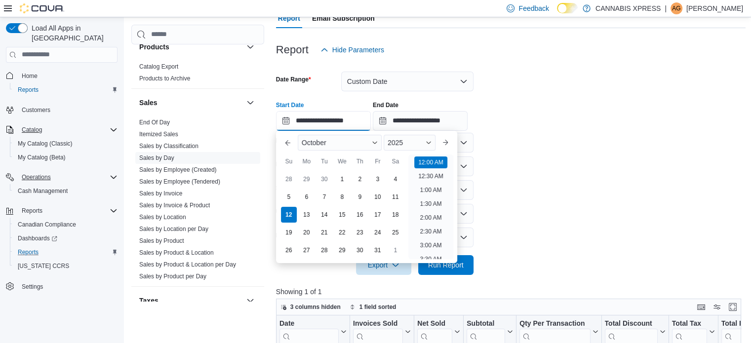
click at [349, 120] on input "**********" at bounding box center [323, 121] width 95 height 20
click at [377, 195] on div "10" at bounding box center [377, 196] width 17 height 17
type input "**********"
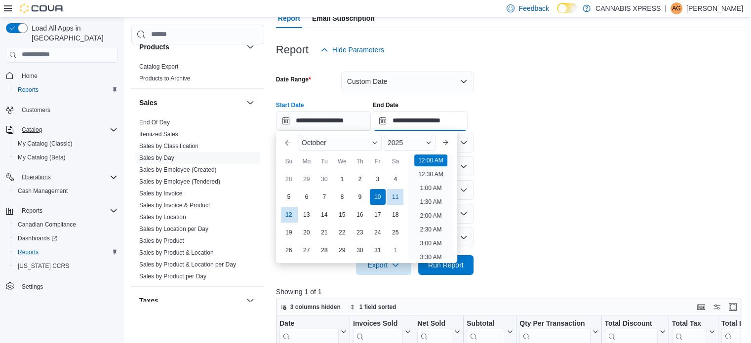
click at [421, 121] on input "**********" at bounding box center [420, 121] width 95 height 20
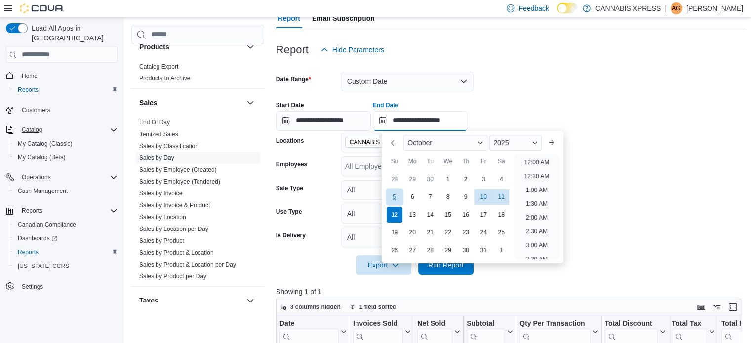
scroll to position [561, 0]
click at [482, 198] on div "10" at bounding box center [483, 196] width 17 height 17
type input "**********"
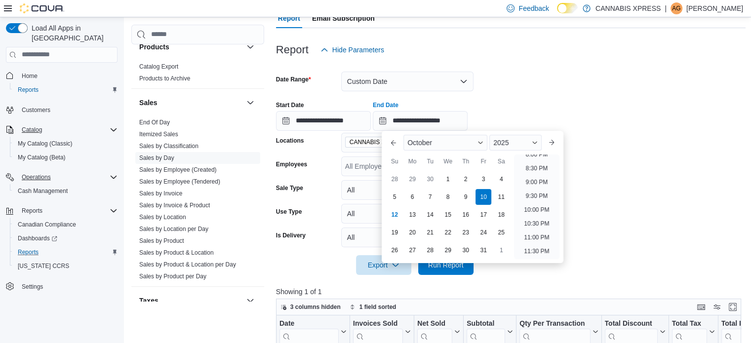
click at [504, 288] on p "Showing 1 of 1" at bounding box center [511, 292] width 470 height 10
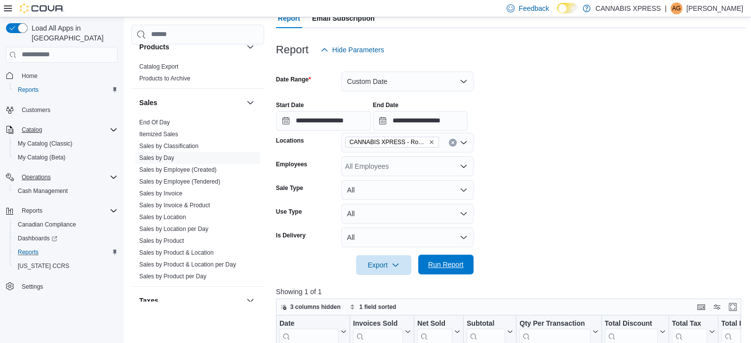
click at [460, 272] on span "Run Report" at bounding box center [445, 265] width 43 height 20
click at [437, 122] on input "**********" at bounding box center [420, 121] width 95 height 20
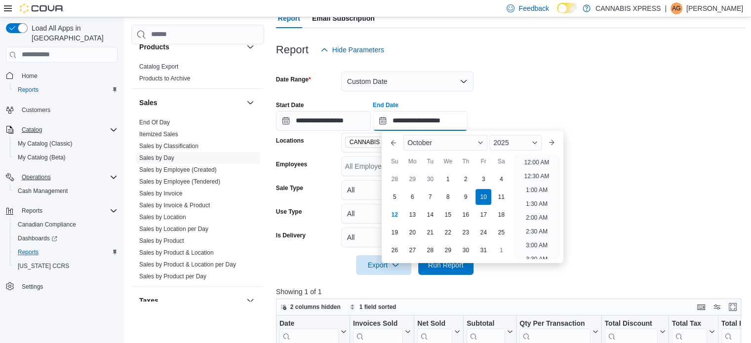
scroll to position [561, 0]
click at [496, 82] on form "**********" at bounding box center [511, 167] width 470 height 215
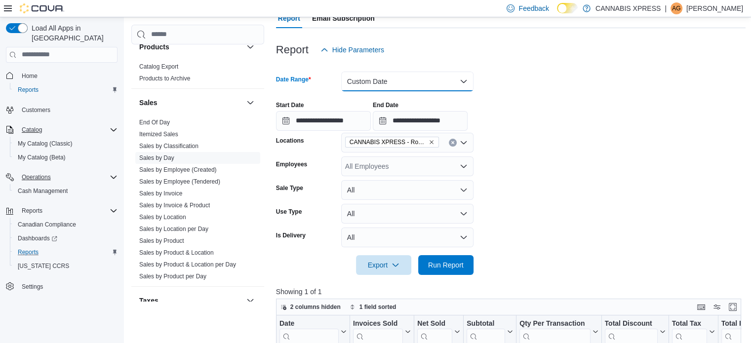
click at [434, 83] on button "Custom Date" at bounding box center [407, 82] width 132 height 20
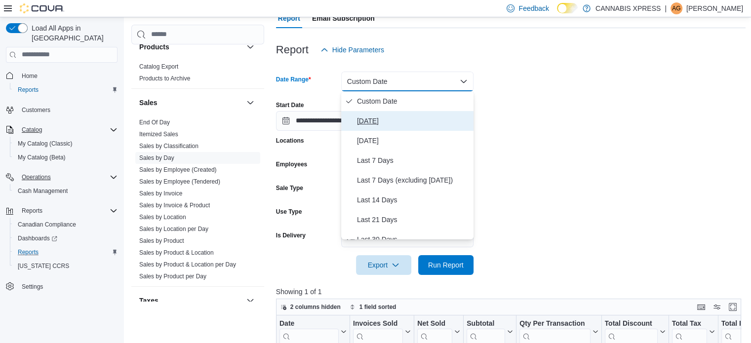
click at [368, 122] on span "[DATE]" at bounding box center [413, 121] width 113 height 12
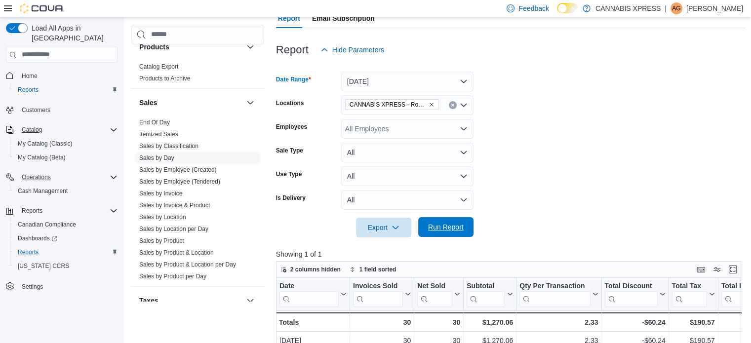
click at [449, 229] on span "Run Report" at bounding box center [446, 227] width 36 height 10
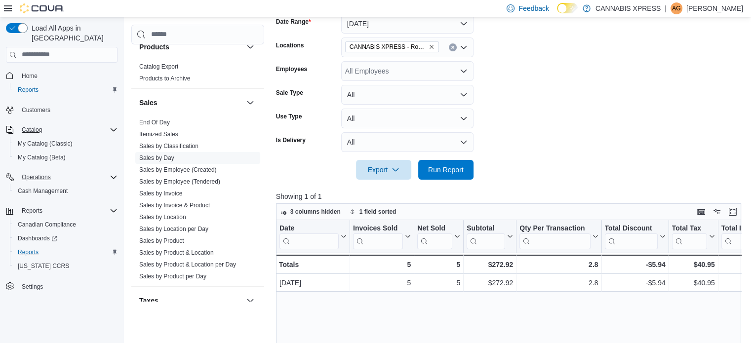
scroll to position [247, 0]
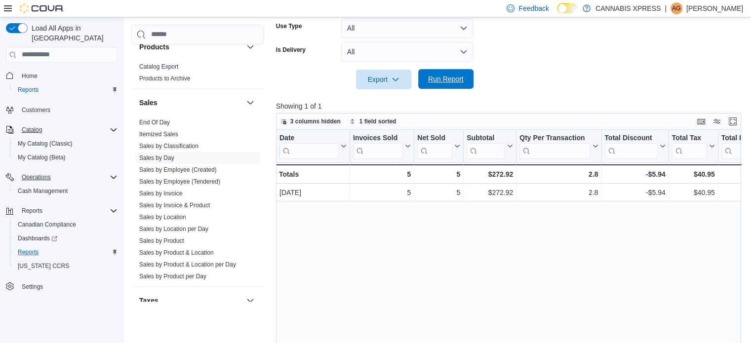
click at [459, 82] on span "Run Report" at bounding box center [446, 79] width 36 height 10
click at [321, 78] on div "Export Run Report" at bounding box center [374, 80] width 197 height 20
click at [441, 84] on span "Run Report" at bounding box center [445, 79] width 43 height 20
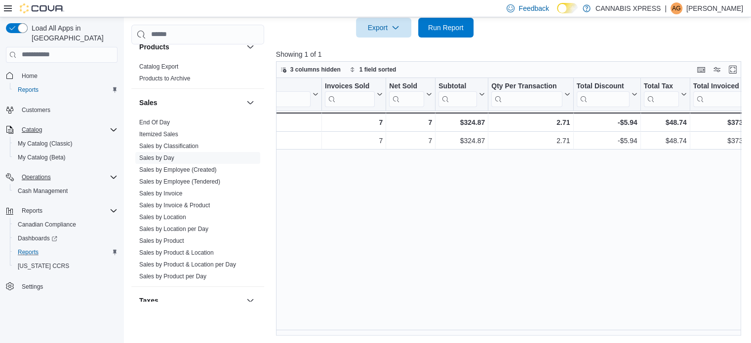
scroll to position [0, 0]
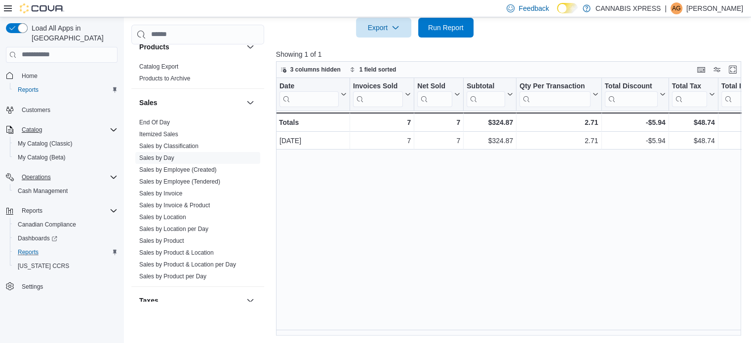
click at [486, 177] on div "Date Click to view column header actions Invoices Sold Click to view column hea…" at bounding box center [511, 207] width 470 height 258
click at [436, 31] on span "Run Report" at bounding box center [446, 27] width 36 height 10
click at [318, 73] on span "3 columns hidden" at bounding box center [310, 70] width 60 height 12
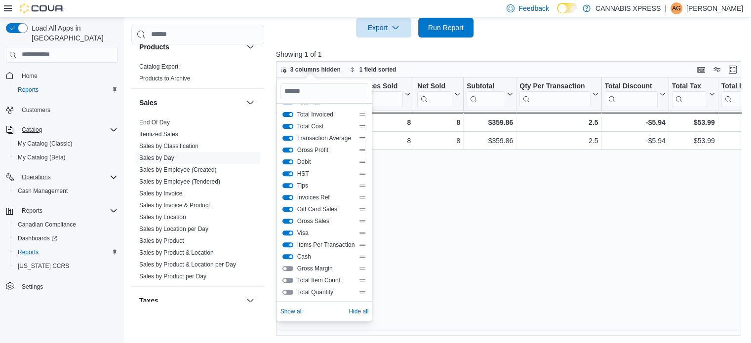
scroll to position [83, 0]
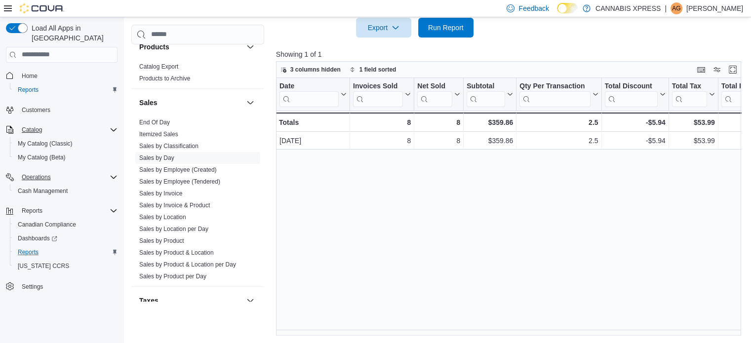
click at [422, 242] on div "Date Click to view column header actions Invoices Sold Click to view column hea…" at bounding box center [511, 207] width 470 height 258
drag, startPoint x: 669, startPoint y: 81, endPoint x: 657, endPoint y: 82, distance: 11.4
click at [657, 82] on div at bounding box center [656, 94] width 8 height 33
drag, startPoint x: 600, startPoint y: 91, endPoint x: 569, endPoint y: 87, distance: 30.9
click at [569, 87] on div at bounding box center [570, 94] width 8 height 33
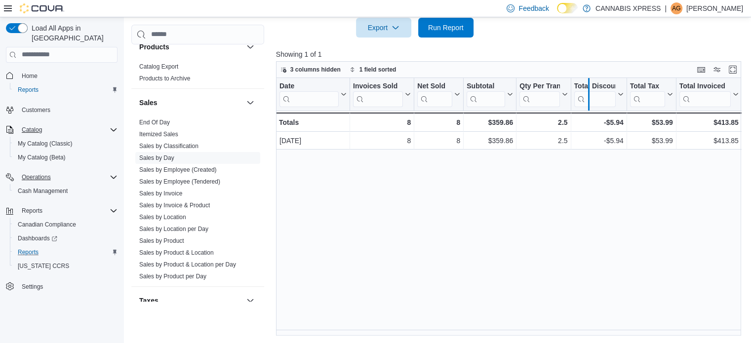
drag, startPoint x: 570, startPoint y: 87, endPoint x: 588, endPoint y: 89, distance: 17.8
click at [588, 89] on div at bounding box center [588, 94] width 8 height 33
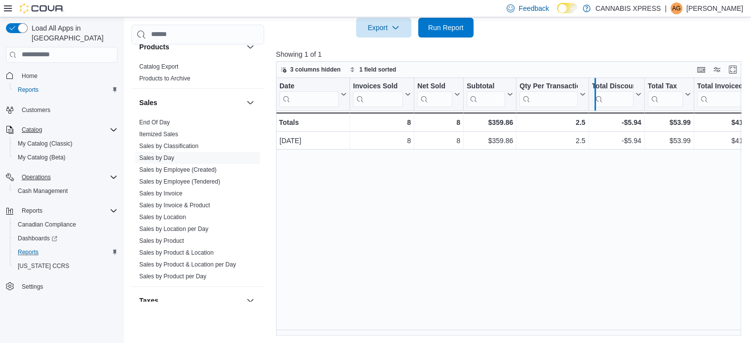
drag, startPoint x: 587, startPoint y: 89, endPoint x: 594, endPoint y: 90, distance: 6.6
click at [594, 90] on div at bounding box center [594, 94] width 8 height 33
click at [596, 92] on div at bounding box center [597, 94] width 8 height 33
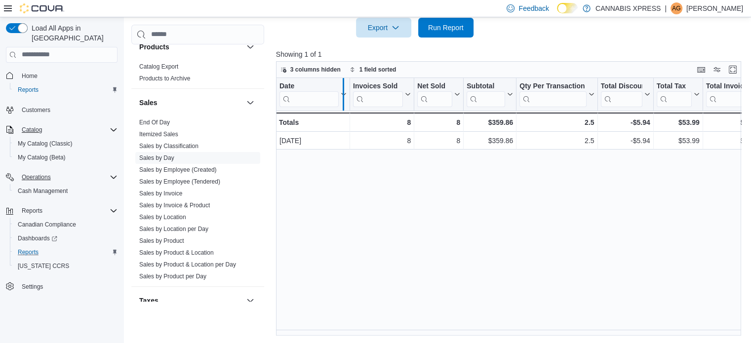
drag, startPoint x: 346, startPoint y: 92, endPoint x: 340, endPoint y: 92, distance: 6.4
click at [340, 92] on div at bounding box center [343, 94] width 8 height 33
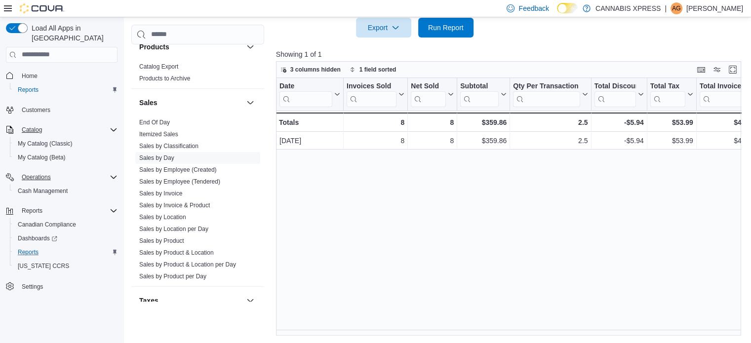
drag, startPoint x: 340, startPoint y: 92, endPoint x: 330, endPoint y: 91, distance: 9.4
click at [330, 91] on div at bounding box center [334, 94] width 8 height 33
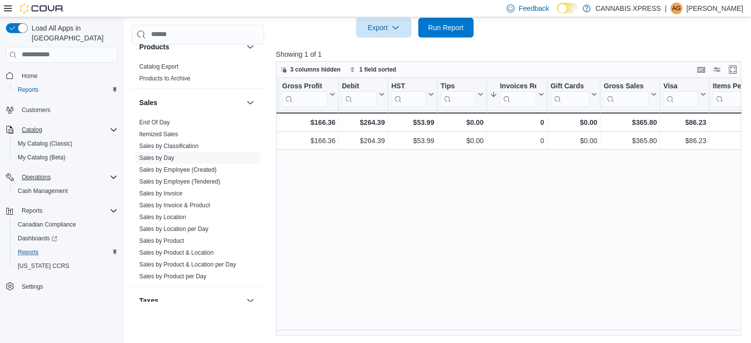
scroll to position [0, 620]
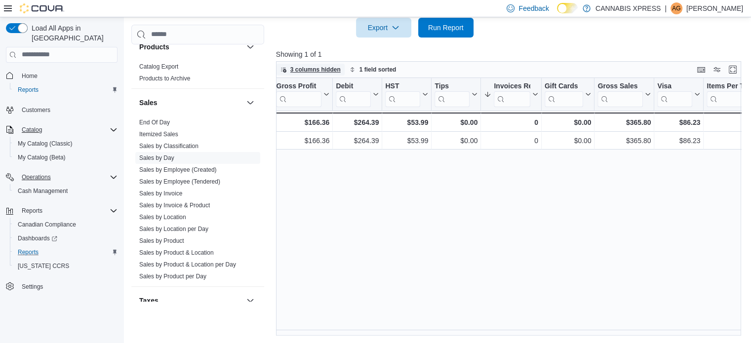
click at [320, 70] on span "3 columns hidden" at bounding box center [315, 70] width 50 height 8
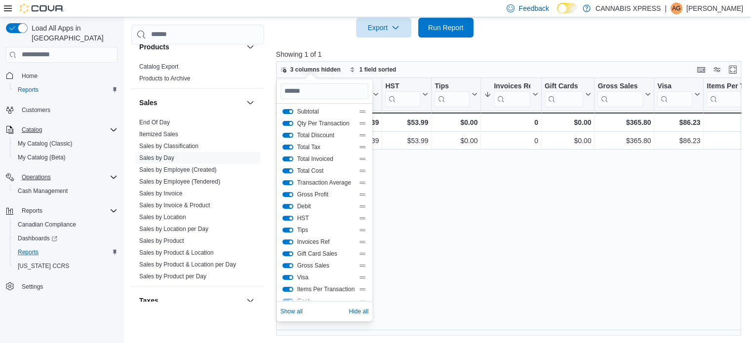
scroll to position [83, 0]
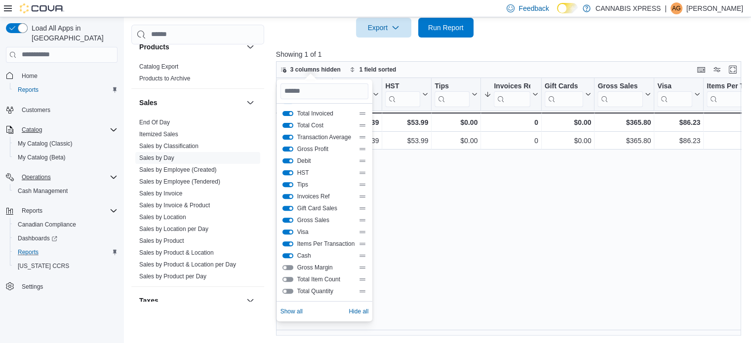
click at [315, 197] on span "Invoices Ref" at bounding box center [326, 196] width 58 height 8
click at [287, 196] on button "Invoices Ref" at bounding box center [287, 196] width 11 height 5
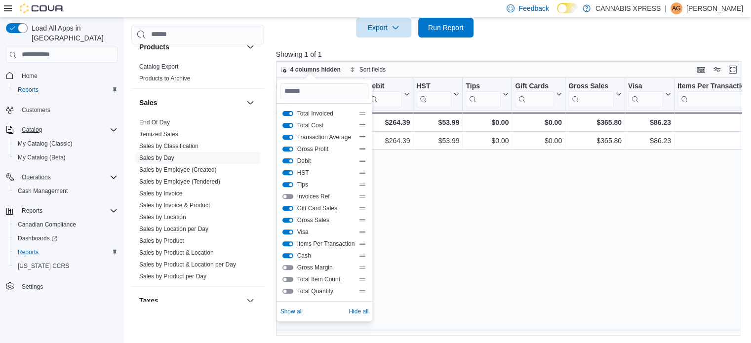
click at [287, 185] on button "Tips" at bounding box center [287, 184] width 11 height 5
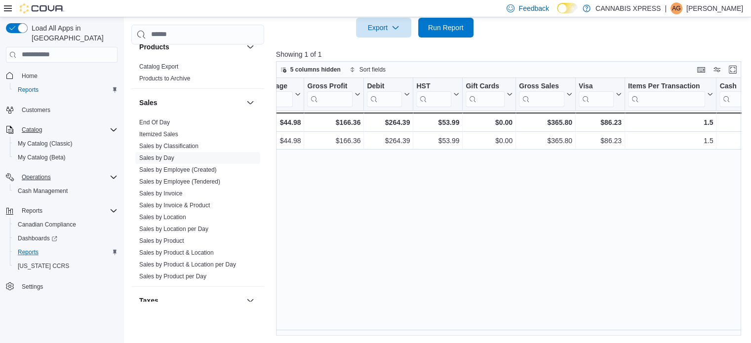
click at [518, 183] on div "Date Click to view column header actions Invoices Sold Click to view column hea…" at bounding box center [511, 207] width 470 height 258
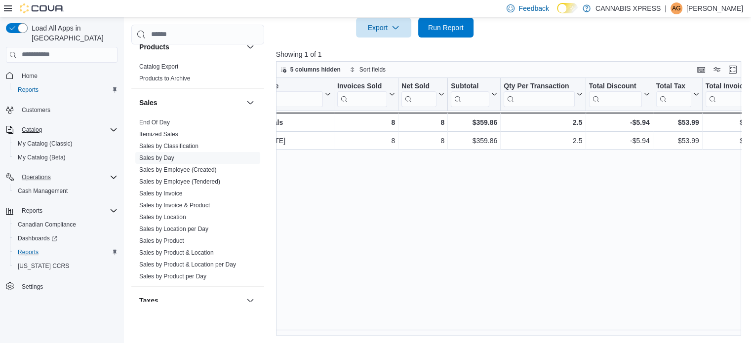
scroll to position [0, 0]
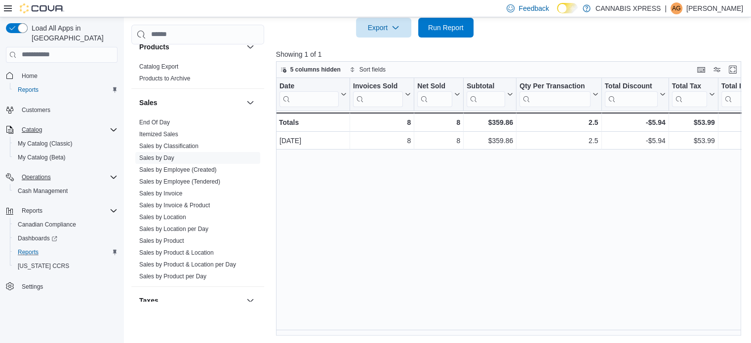
click at [430, 215] on div "Date Click to view column header actions Invoices Sold Click to view column hea…" at bounding box center [511, 207] width 470 height 258
click at [198, 155] on span "Sales by Day" at bounding box center [197, 158] width 125 height 12
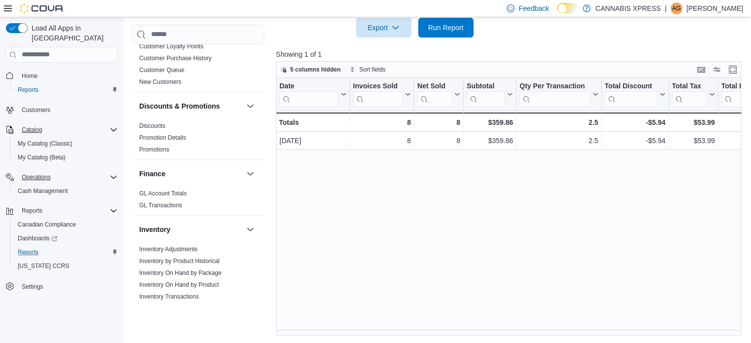
scroll to position [138, 0]
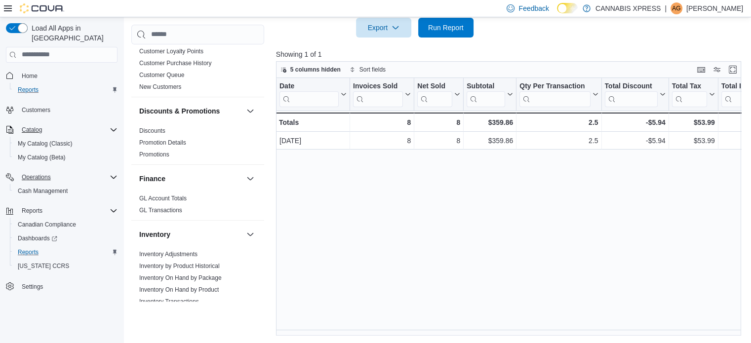
click at [49, 84] on div "Reports" at bounding box center [66, 90] width 104 height 12
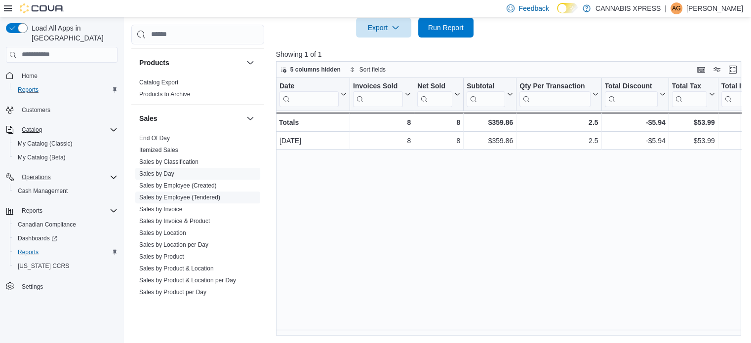
scroll to position [632, 0]
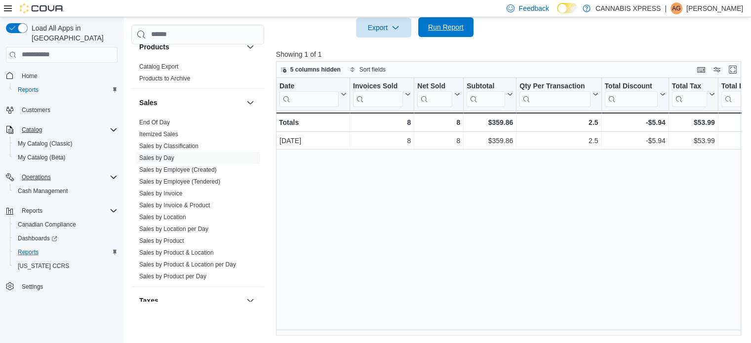
click at [434, 32] on span "Run Report" at bounding box center [445, 27] width 43 height 20
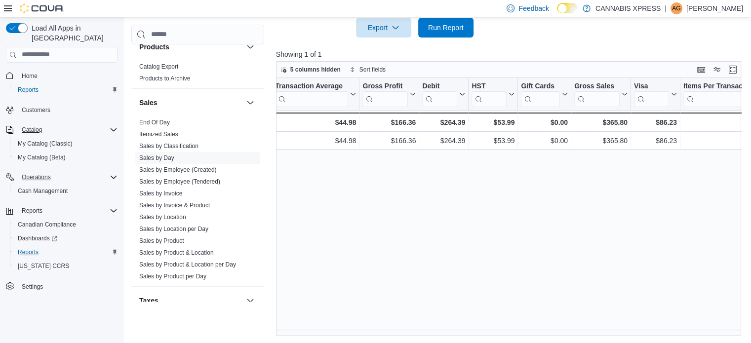
scroll to position [0, 608]
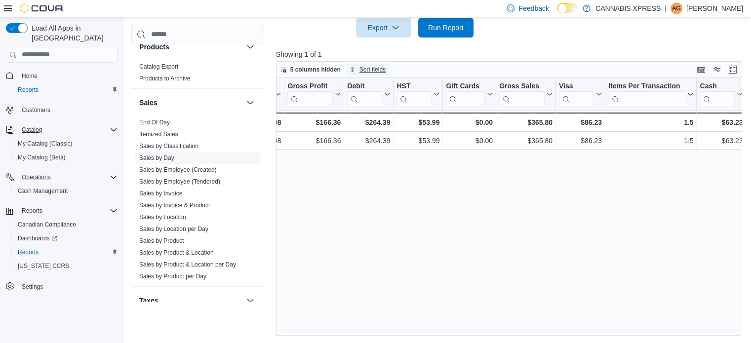
click at [367, 68] on span "Sort fields" at bounding box center [372, 70] width 26 height 8
click at [407, 106] on icon "button" at bounding box center [409, 108] width 6 height 6
click at [464, 190] on div "Date Click to view column header actions Invoices Sold Click to view column hea…" at bounding box center [511, 207] width 470 height 258
click at [539, 196] on div "Date Click to view column header actions Invoices Sold Click to view column hea…" at bounding box center [511, 207] width 470 height 258
drag, startPoint x: 727, startPoint y: 83, endPoint x: 337, endPoint y: 91, distance: 390.9
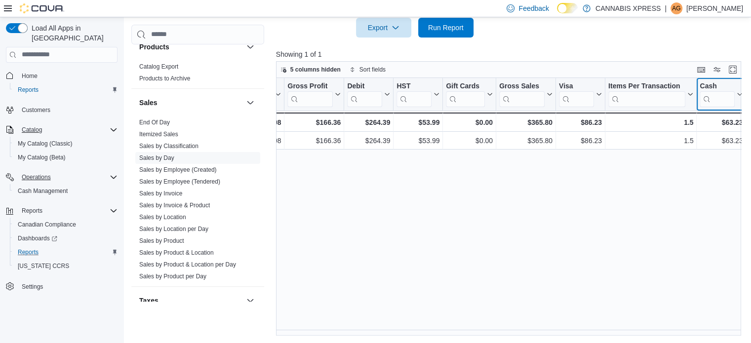
click at [337, 91] on div "Date Click to view column header actions Invoices Sold Click to view column hea…" at bounding box center [206, 105] width 1078 height 54
click at [679, 246] on div "Date Click to view column header actions Invoices Sold Click to view column hea…" at bounding box center [511, 207] width 470 height 258
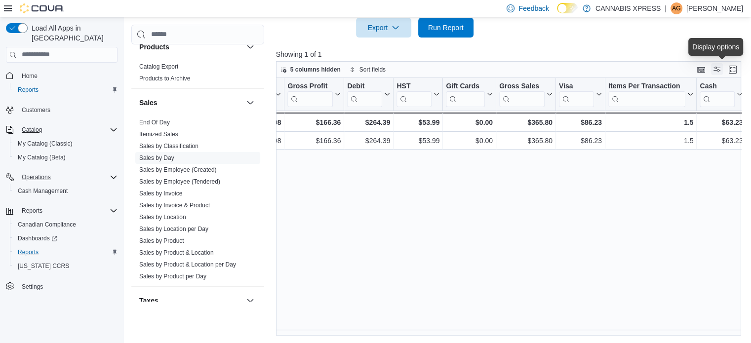
click at [721, 69] on button "Display options" at bounding box center [717, 69] width 12 height 12
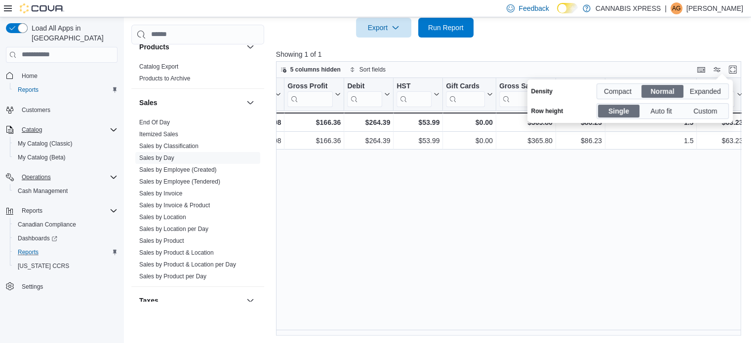
click at [672, 197] on div "Date Click to view column header actions Invoices Sold Click to view column hea…" at bounding box center [511, 207] width 470 height 258
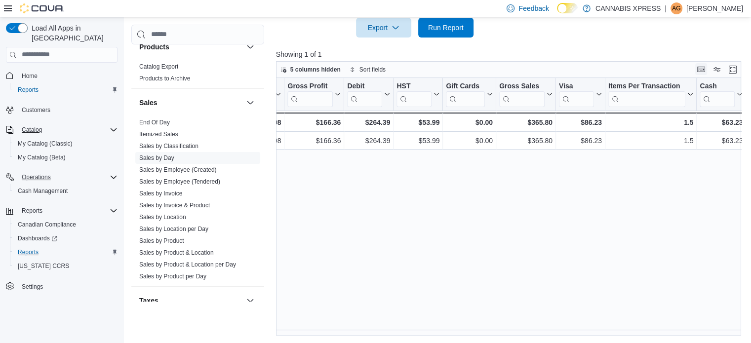
click at [705, 71] on button "Keyboard shortcuts" at bounding box center [701, 69] width 12 height 12
click at [467, 176] on div "Date Click to view column header actions Invoices Sold Click to view column hea…" at bounding box center [511, 207] width 470 height 258
click at [726, 84] on div "Cash" at bounding box center [716, 85] width 35 height 9
click at [729, 155] on button "Move left" at bounding box center [712, 156] width 59 height 12
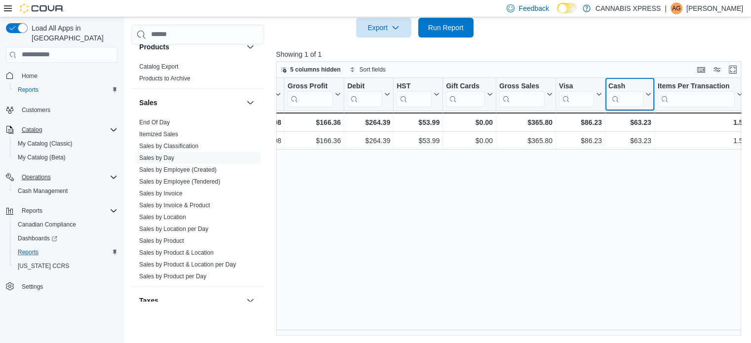
click at [630, 86] on div "Cash" at bounding box center [625, 85] width 35 height 9
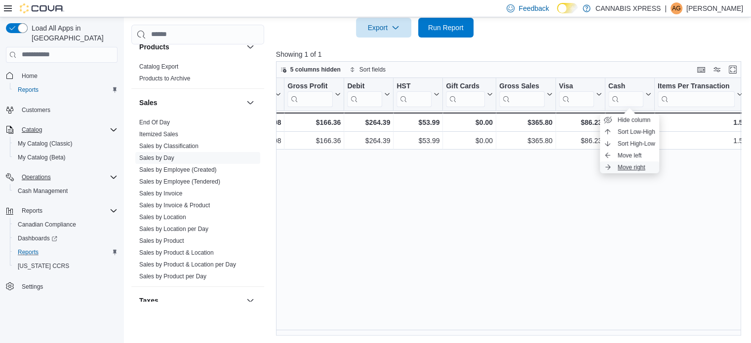
click at [626, 164] on span "Move right" at bounding box center [631, 167] width 28 height 8
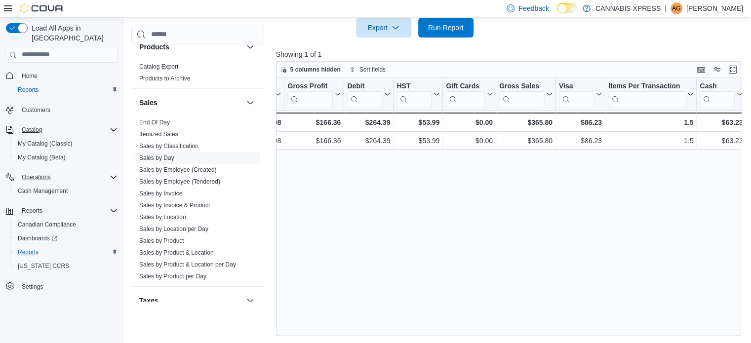
click at [718, 87] on div "Cash" at bounding box center [716, 85] width 35 height 9
click at [695, 152] on icon "button" at bounding box center [691, 156] width 8 height 8
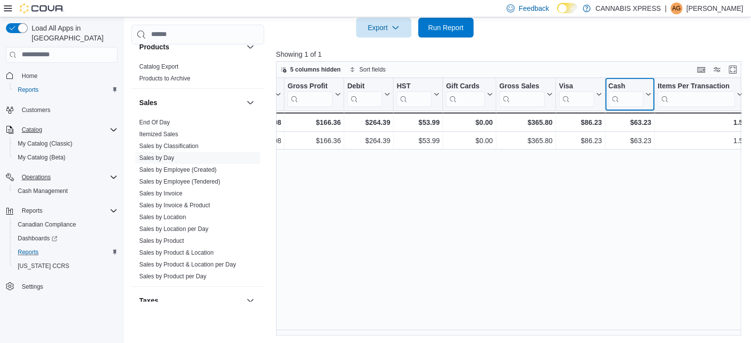
click at [637, 80] on div "Cash Click to view column header actions" at bounding box center [629, 94] width 49 height 33
click at [636, 83] on div "Cash" at bounding box center [625, 85] width 35 height 9
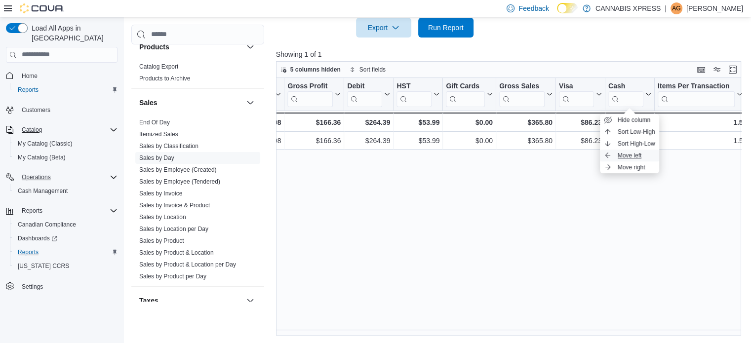
click at [637, 153] on span "Move left" at bounding box center [629, 156] width 24 height 8
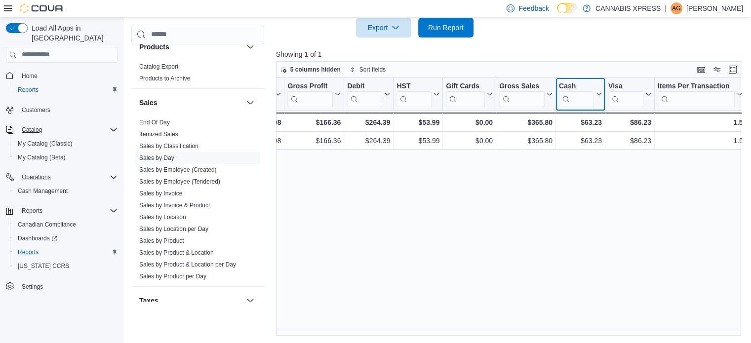
click at [589, 83] on div "Cash" at bounding box center [576, 85] width 35 height 9
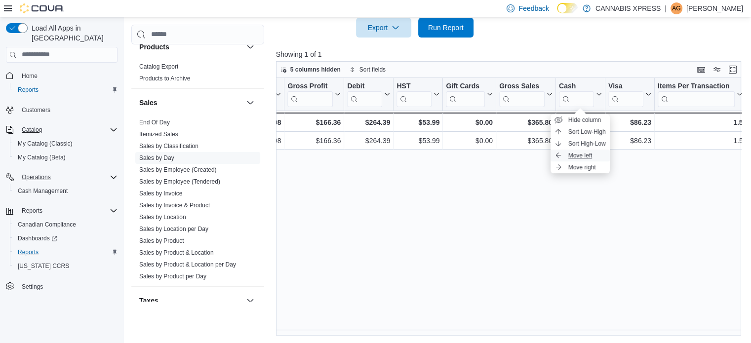
click at [593, 151] on button "Move left" at bounding box center [579, 156] width 59 height 12
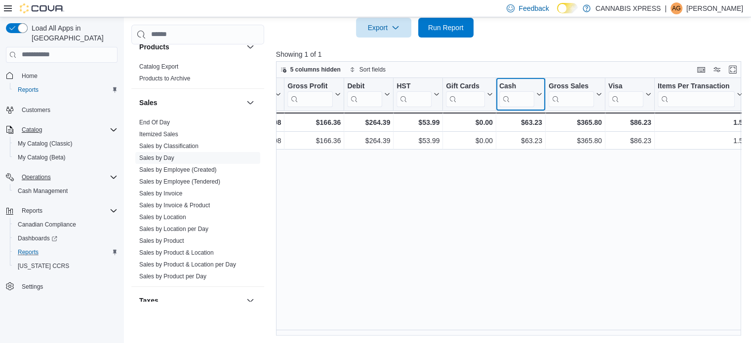
click at [535, 82] on button "Cash" at bounding box center [520, 93] width 43 height 25
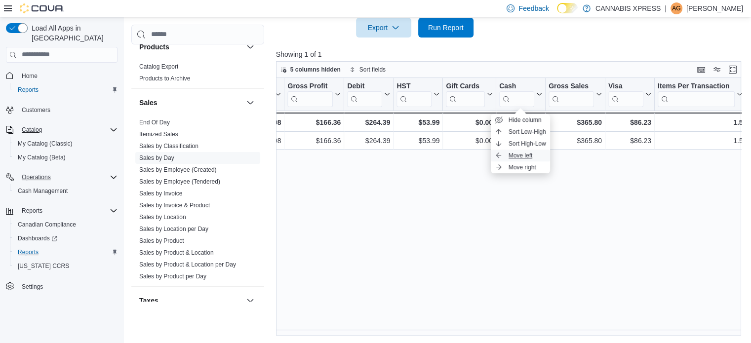
drag, startPoint x: 522, startPoint y: 157, endPoint x: 519, endPoint y: 152, distance: 6.4
click at [522, 157] on span "Move left" at bounding box center [520, 156] width 24 height 8
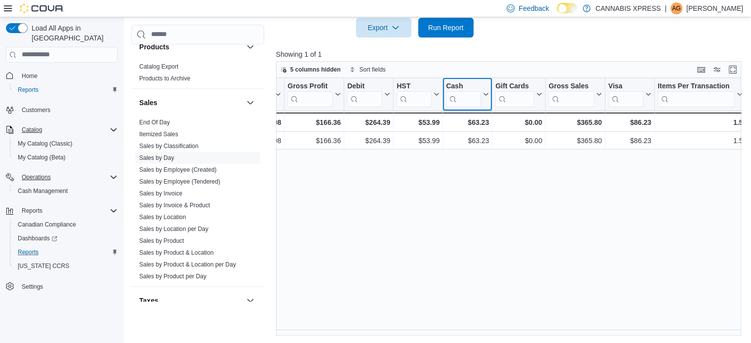
click at [479, 81] on div "Cash" at bounding box center [463, 85] width 35 height 9
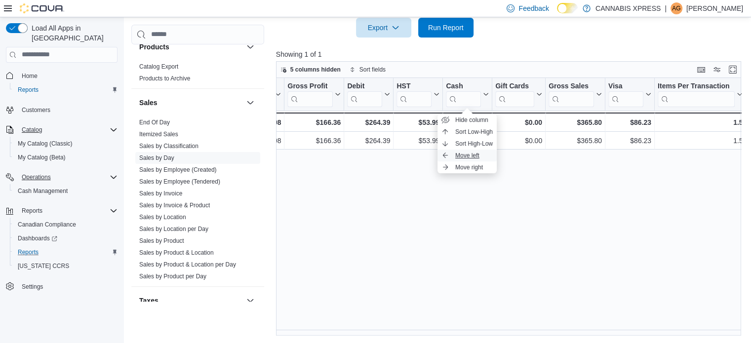
click at [479, 152] on span "Move left" at bounding box center [467, 156] width 24 height 8
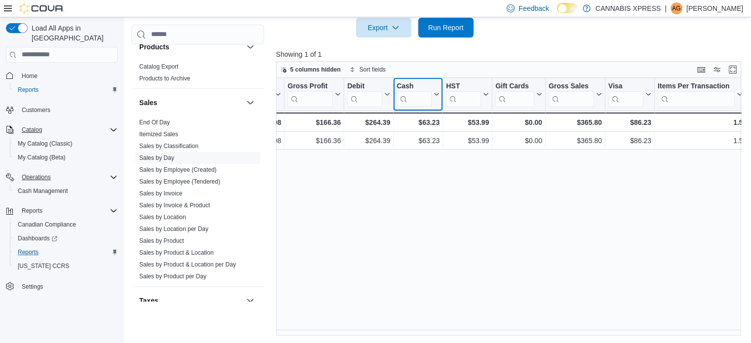
click at [431, 84] on button "Cash" at bounding box center [417, 93] width 43 height 25
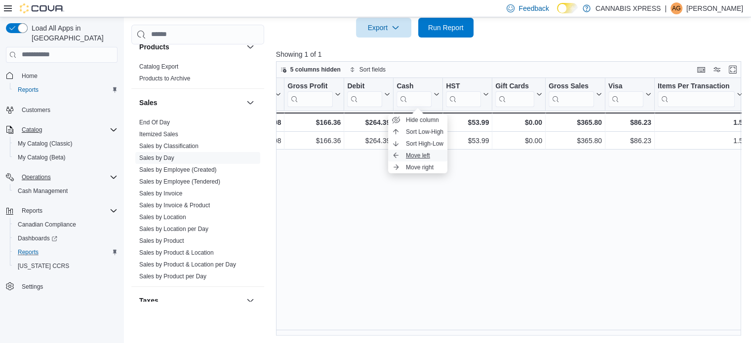
click at [425, 150] on button "Move left" at bounding box center [417, 156] width 59 height 12
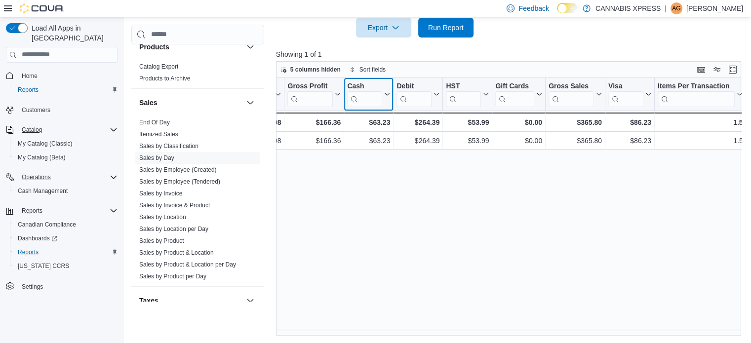
click at [381, 84] on div "Cash" at bounding box center [364, 85] width 35 height 9
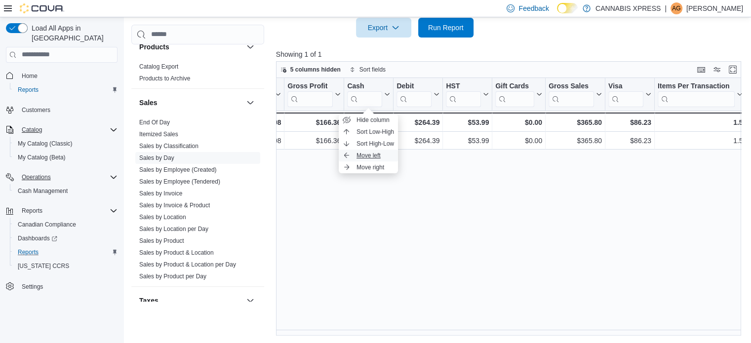
click at [388, 151] on button "Move left" at bounding box center [368, 156] width 59 height 12
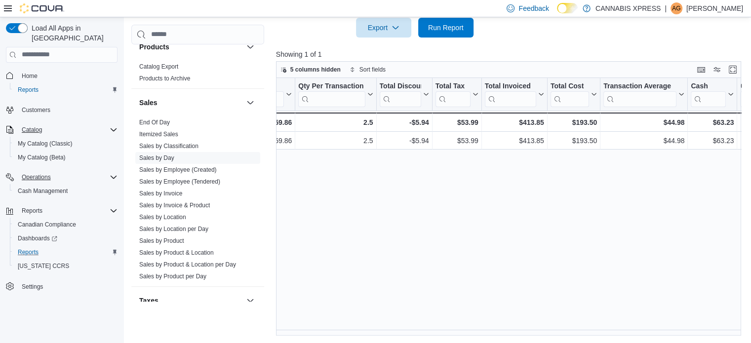
scroll to position [0, 210]
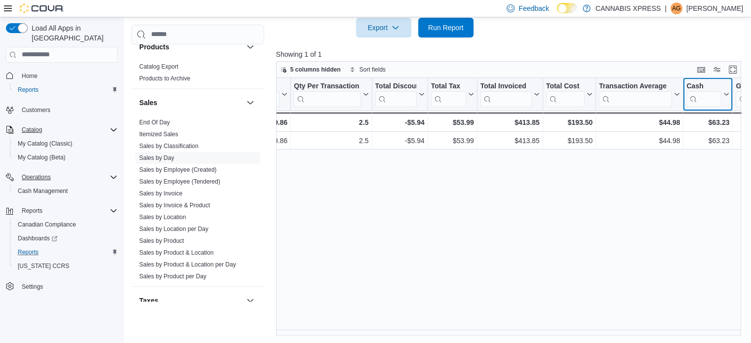
click at [713, 82] on div "Cash" at bounding box center [703, 85] width 35 height 9
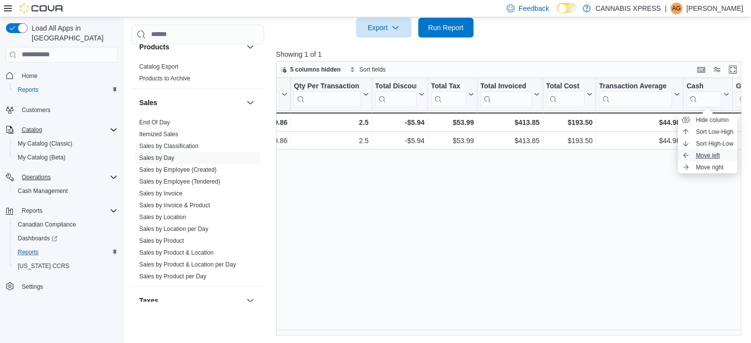
click at [704, 152] on span "Move left" at bounding box center [707, 156] width 24 height 8
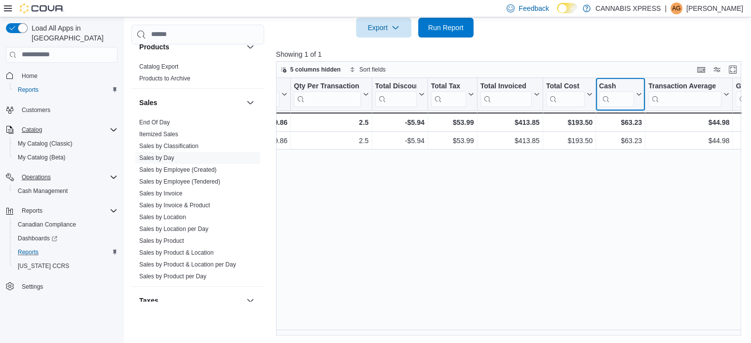
click at [636, 81] on button "Cash" at bounding box center [620, 93] width 43 height 25
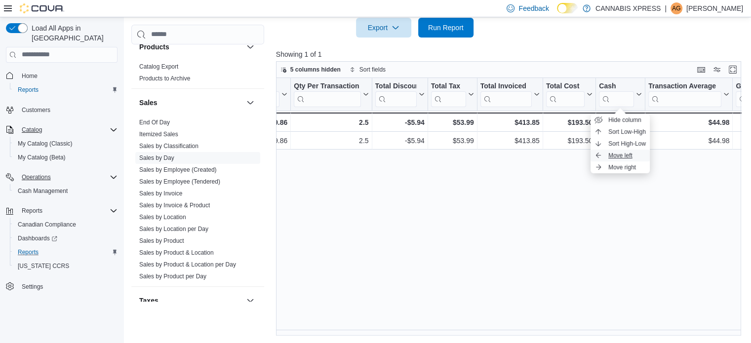
click at [627, 155] on span "Move left" at bounding box center [620, 156] width 24 height 8
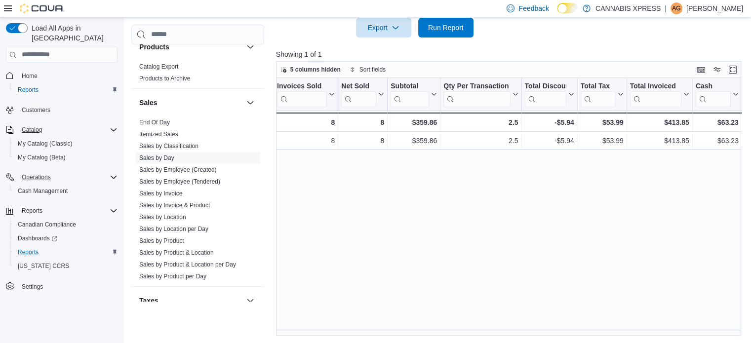
scroll to position [0, 0]
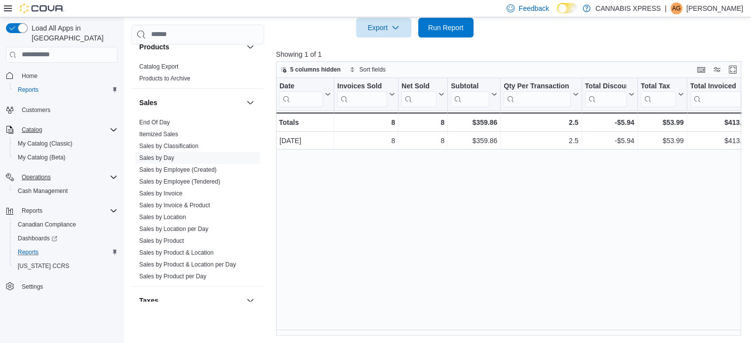
click at [322, 38] on div at bounding box center [511, 44] width 470 height 12
